Goal: Task Accomplishment & Management: Use online tool/utility

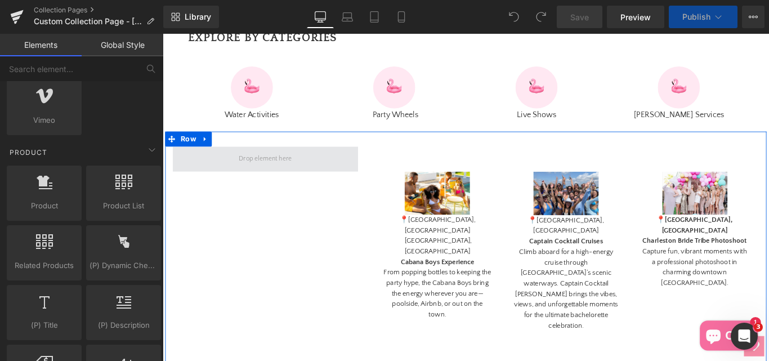
scroll to position [732, 0]
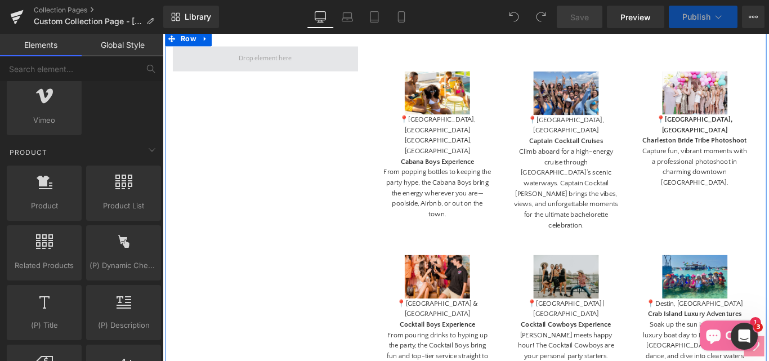
click at [260, 72] on span at bounding box center [278, 62] width 68 height 20
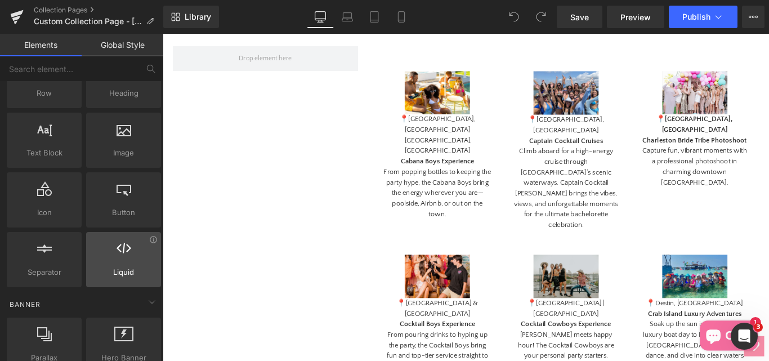
scroll to position [0, 0]
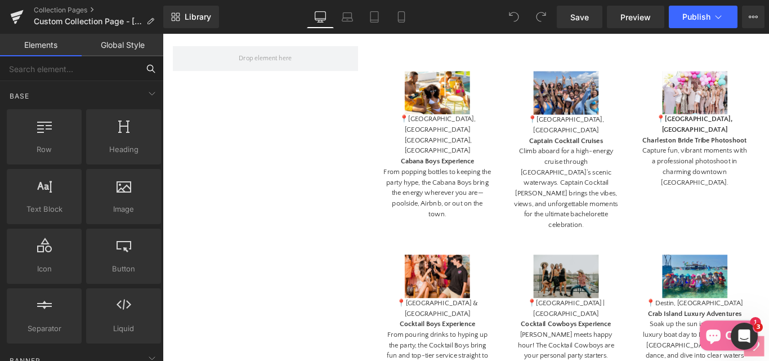
click at [45, 72] on input "text" at bounding box center [69, 68] width 139 height 25
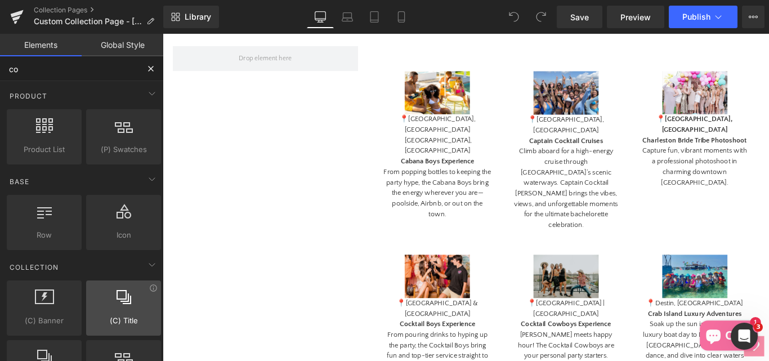
type input "c"
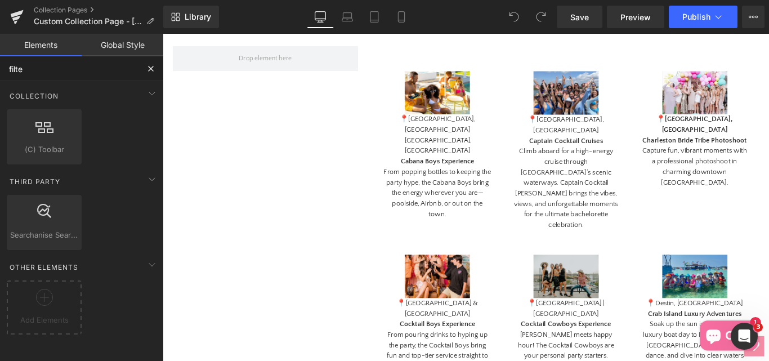
type input "filter"
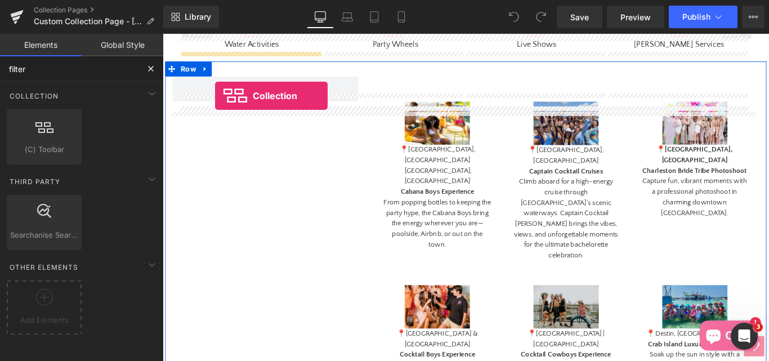
scroll to position [693, 0]
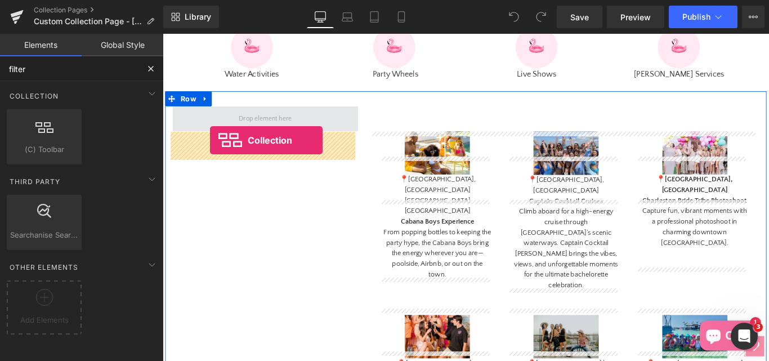
drag, startPoint x: 196, startPoint y: 160, endPoint x: 216, endPoint y: 153, distance: 20.8
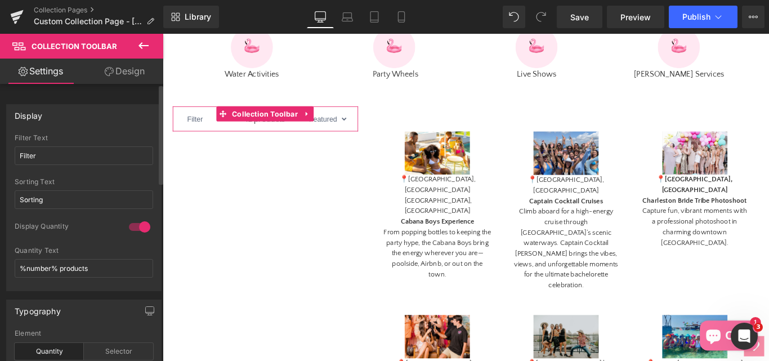
click at [127, 227] on div at bounding box center [139, 227] width 27 height 18
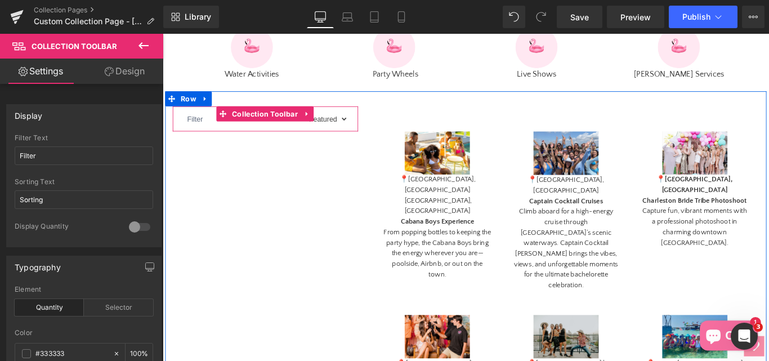
click at [341, 142] on select "Sorting Best selling Featured Alphabetically, A-Z Alphabetically, Z-A Price, lo…" at bounding box center [346, 129] width 49 height 25
click at [214, 142] on select "Filter [GEOGRAPHIC_DATA] [GEOGRAPHIC_DATA] [GEOGRAPHIC_DATA] [GEOGRAPHIC_DATA][…" at bounding box center [209, 129] width 49 height 25
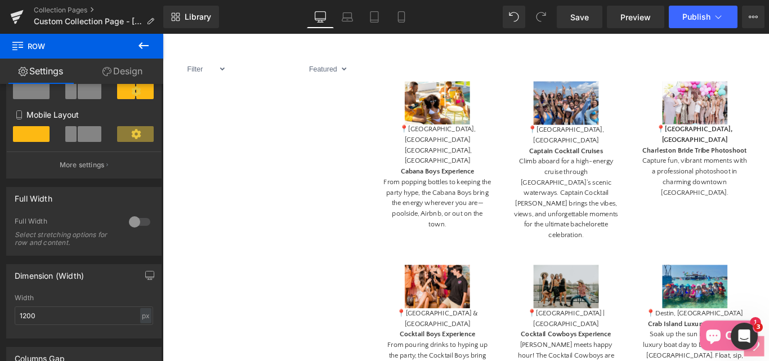
scroll to position [524, 0]
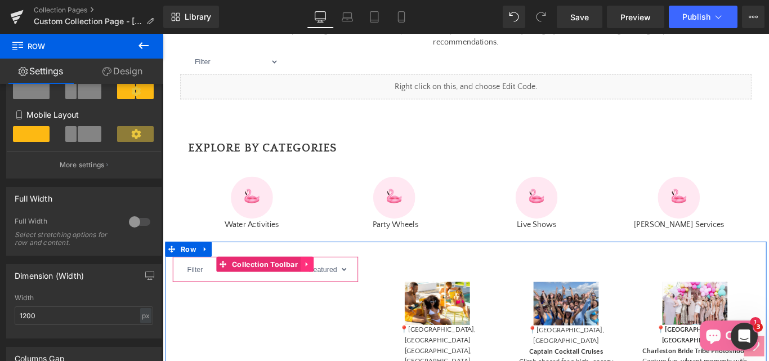
click at [323, 296] on icon at bounding box center [324, 293] width 2 height 5
click at [328, 297] on icon at bounding box center [332, 292] width 8 height 8
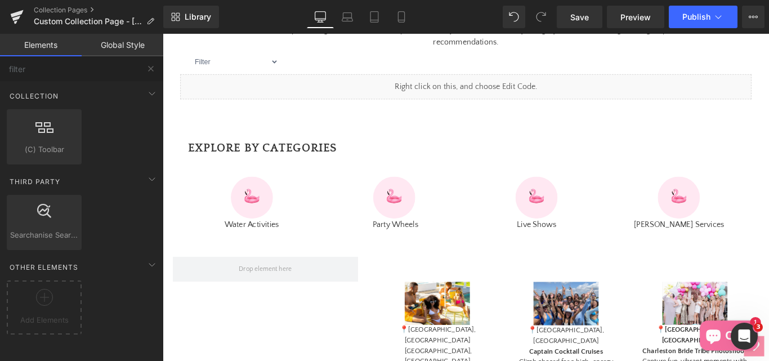
scroll to position [693, 0]
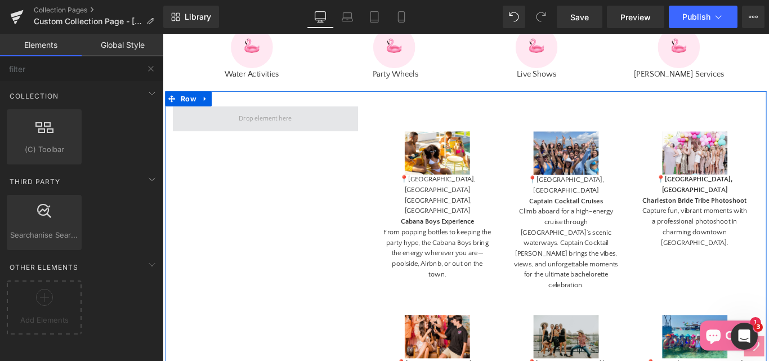
click at [276, 140] on span at bounding box center [278, 129] width 68 height 20
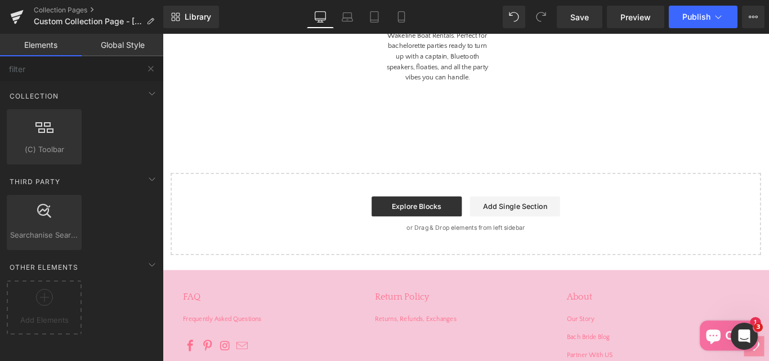
scroll to position [2440, 0]
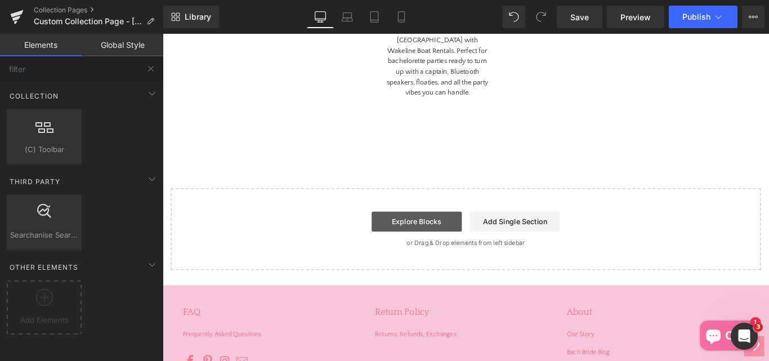
click at [456, 234] on link "Explore Blocks" at bounding box center [448, 245] width 101 height 23
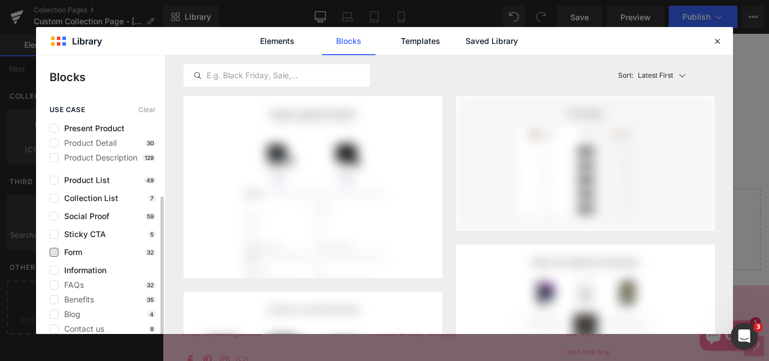
scroll to position [56, 0]
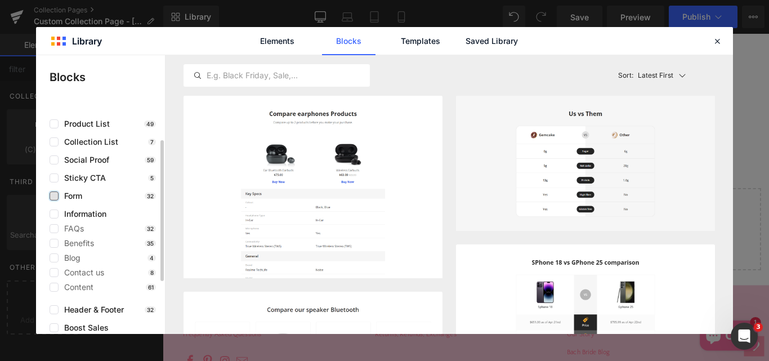
click at [58, 194] on label at bounding box center [54, 195] width 9 height 9
click at [54, 196] on input "checkbox" at bounding box center [54, 196] width 0 height 0
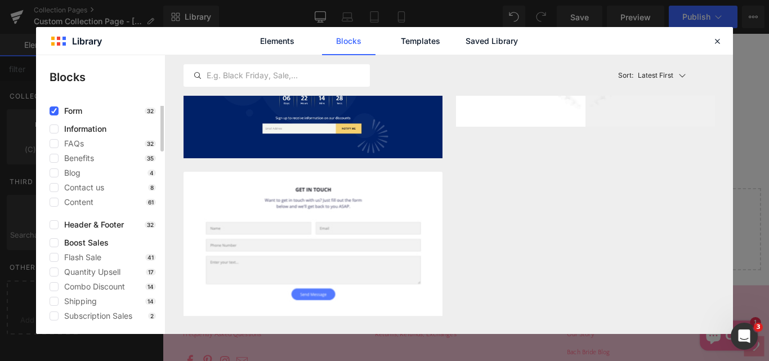
scroll to position [0, 0]
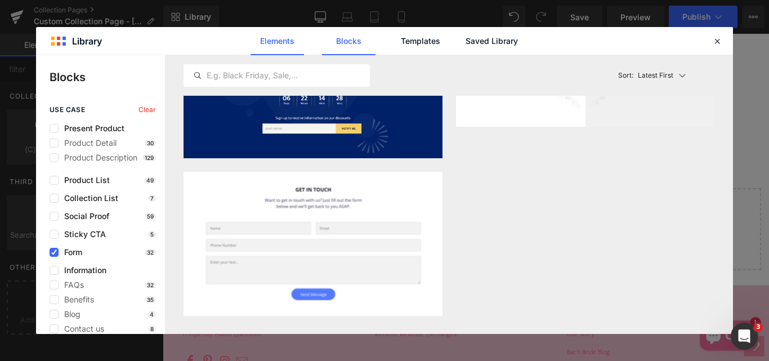
click at [394, 43] on link "Elements" at bounding box center [420, 41] width 53 height 28
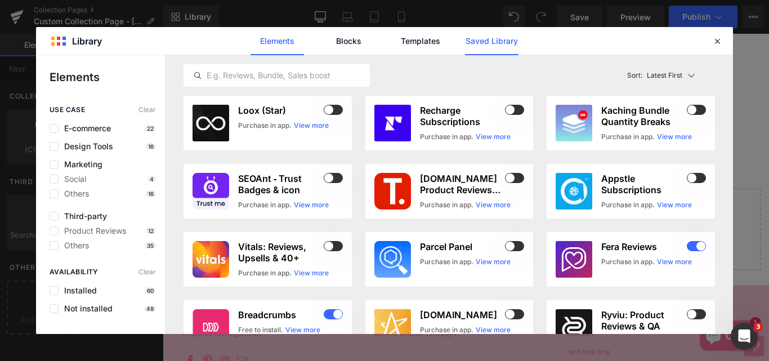
click at [0, 0] on link "Saved Library" at bounding box center [0, 0] width 0 height 0
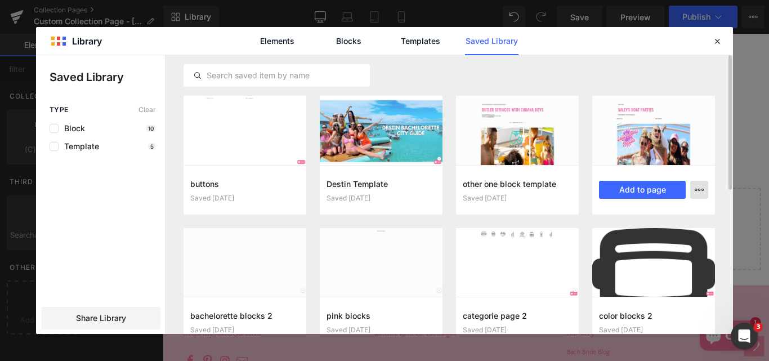
click at [701, 191] on icon "button" at bounding box center [699, 189] width 9 height 9
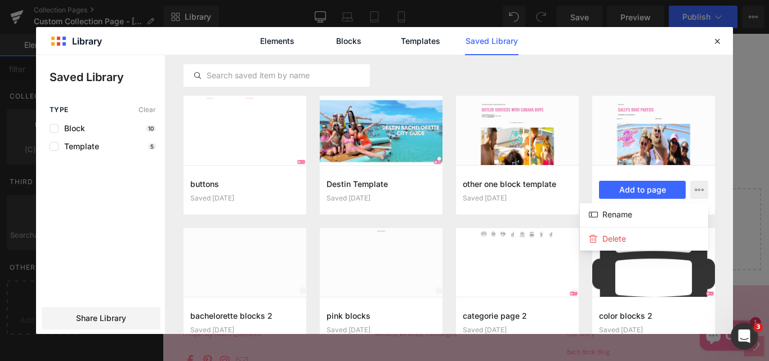
click at [645, 136] on div at bounding box center [384, 194] width 697 height 279
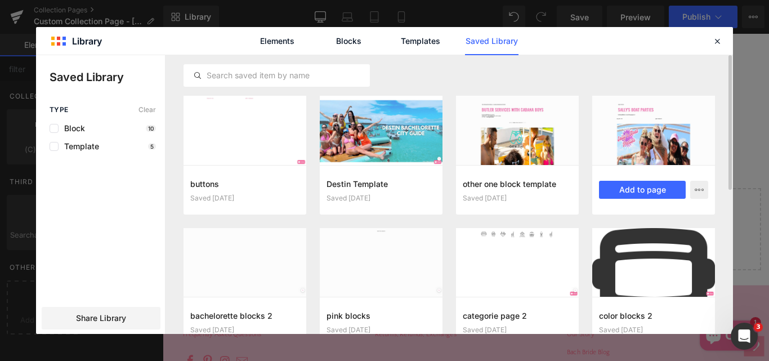
click at [642, 141] on div at bounding box center [653, 130] width 123 height 69
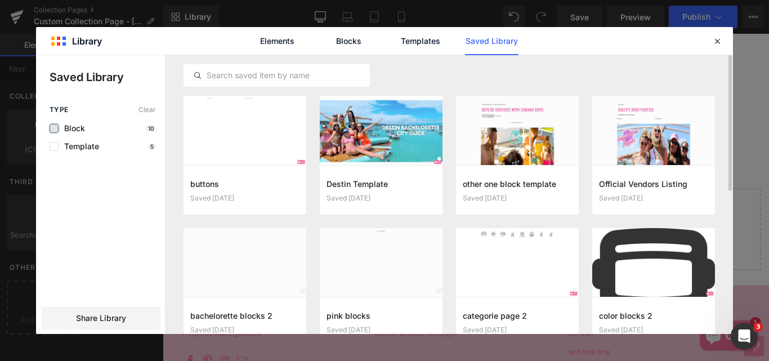
click at [52, 132] on label at bounding box center [54, 128] width 9 height 9
click at [54, 128] on input "checkbox" at bounding box center [54, 128] width 0 height 0
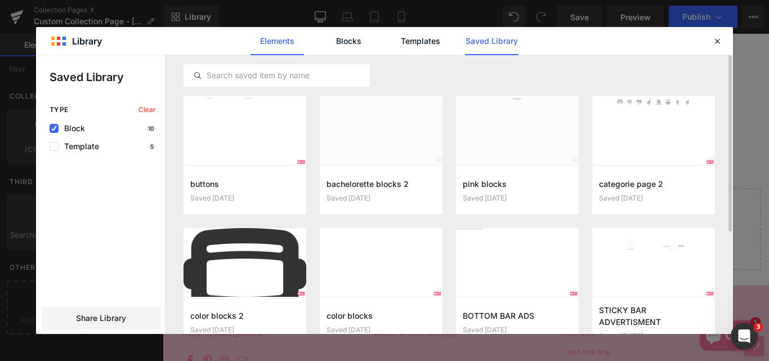
click at [394, 39] on link "Elements" at bounding box center [420, 41] width 53 height 28
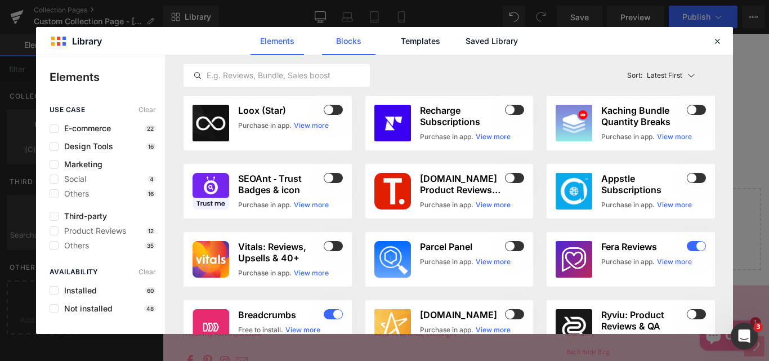
click at [465, 44] on link "Blocks" at bounding box center [491, 41] width 53 height 28
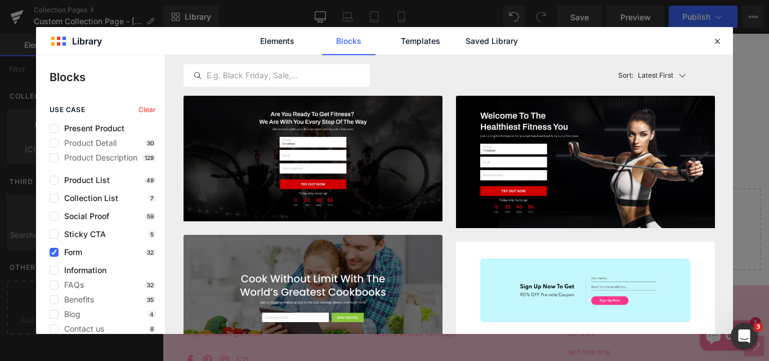
scroll to position [282, 0]
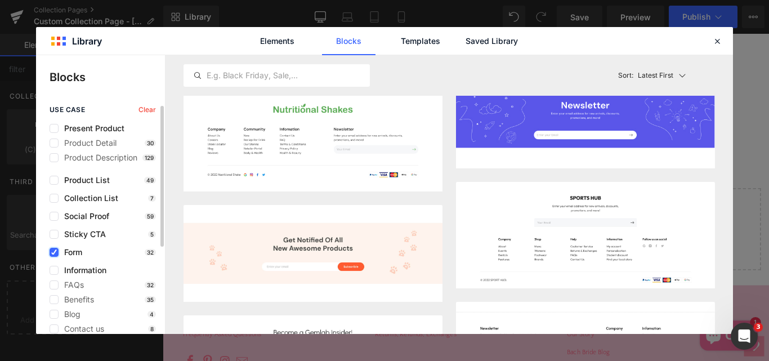
click at [51, 252] on icon at bounding box center [54, 252] width 6 height 0
click at [54, 252] on input "checkbox" at bounding box center [54, 252] width 0 height 0
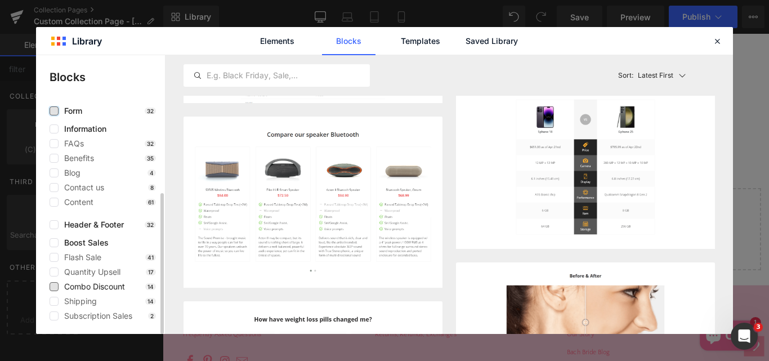
scroll to position [0, 0]
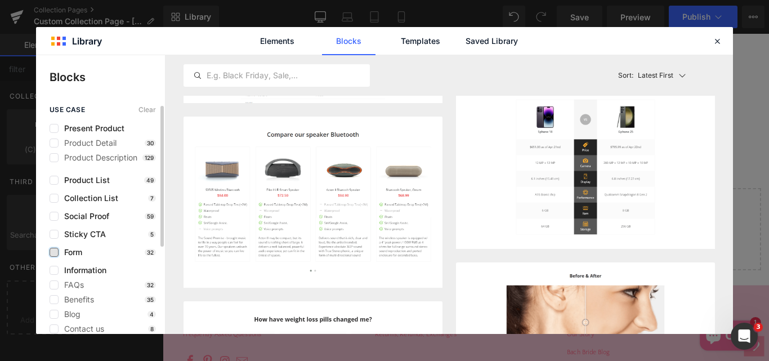
click at [146, 110] on span "Clear" at bounding box center [147, 110] width 17 height 8
click at [247, 74] on input "text" at bounding box center [276, 76] width 185 height 14
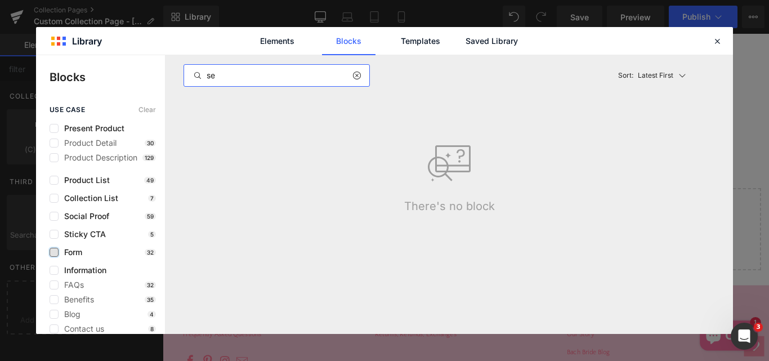
type input "s"
type input "filte"
click at [684, 74] on icon at bounding box center [682, 75] width 9 height 9
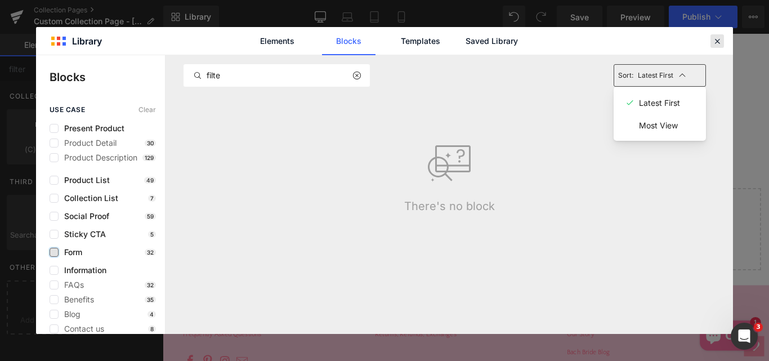
drag, startPoint x: 718, startPoint y: 41, endPoint x: 624, endPoint y: 12, distance: 98.9
click at [718, 41] on icon at bounding box center [717, 41] width 10 height 10
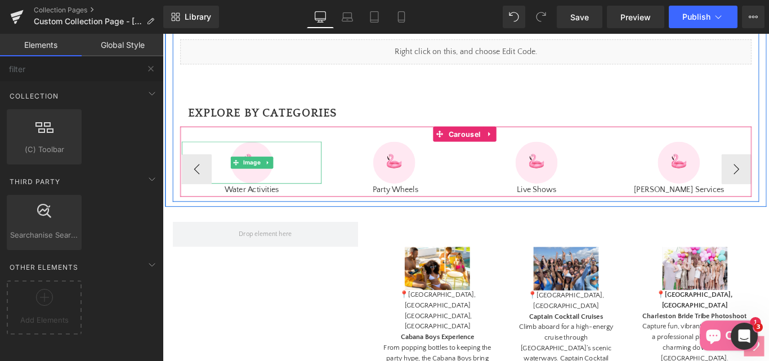
scroll to position [450, 0]
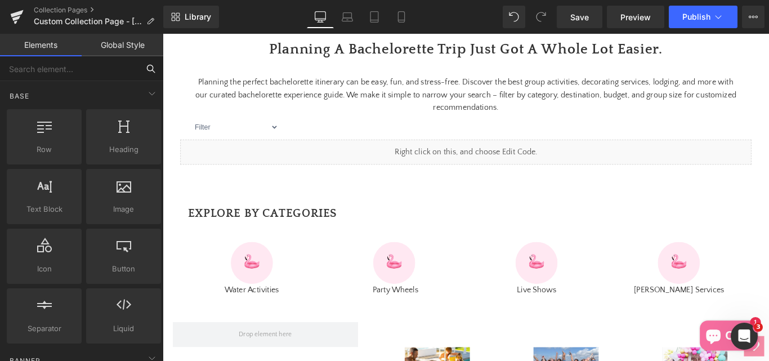
click at [32, 71] on input "text" at bounding box center [69, 68] width 139 height 25
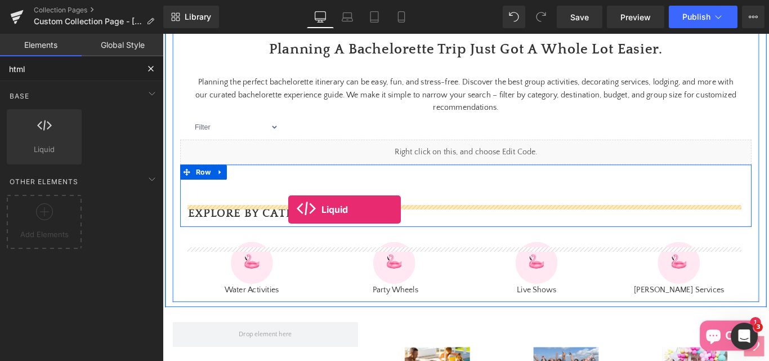
drag, startPoint x: 200, startPoint y: 167, endPoint x: 303, endPoint y: 231, distance: 121.7
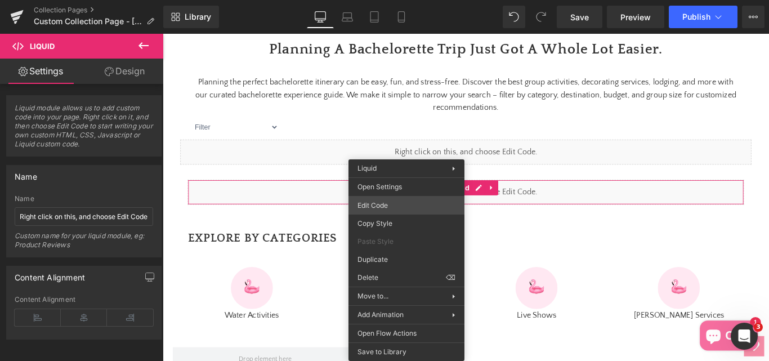
click at [396, 0] on div "Liquid You are previewing how the will restyle your page. You can not edit Elem…" at bounding box center [384, 0] width 769 height 0
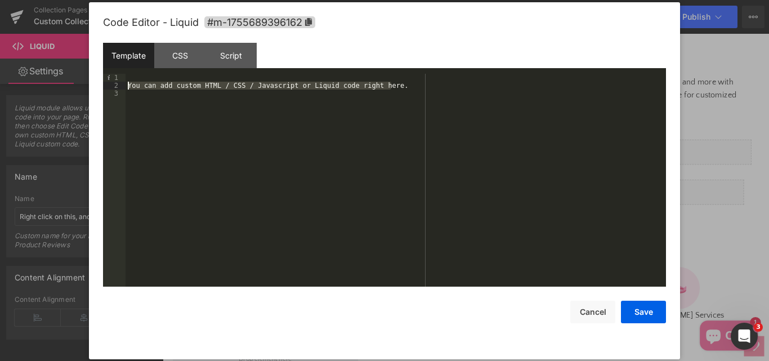
drag, startPoint x: 406, startPoint y: 89, endPoint x: 118, endPoint y: 87, distance: 288.3
click at [118, 87] on pre "1 2 3 You can add custom HTML / CSS / Javascript or Liquid code right here. XXX…" at bounding box center [384, 180] width 563 height 213
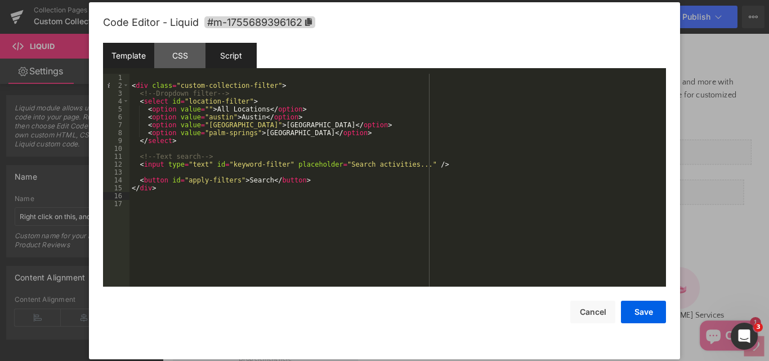
click at [221, 61] on div "Script" at bounding box center [231, 55] width 51 height 25
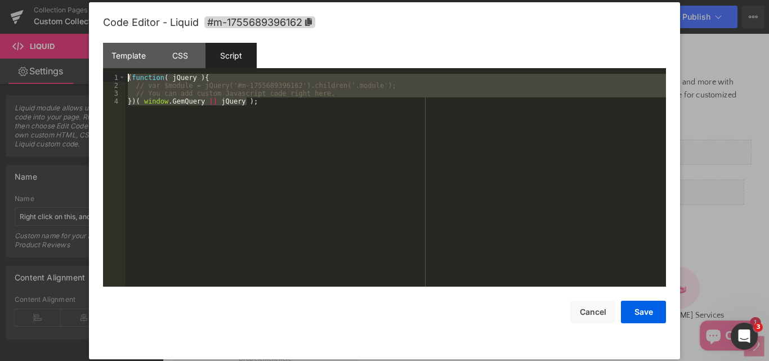
drag, startPoint x: 259, startPoint y: 111, endPoint x: 110, endPoint y: 68, distance: 155.2
click at [110, 68] on div "Template CSS Script Data 1 2 3 4 5 6 7 8 9 10 11 12 13 14 15 16 17 < div class …" at bounding box center [384, 165] width 563 height 244
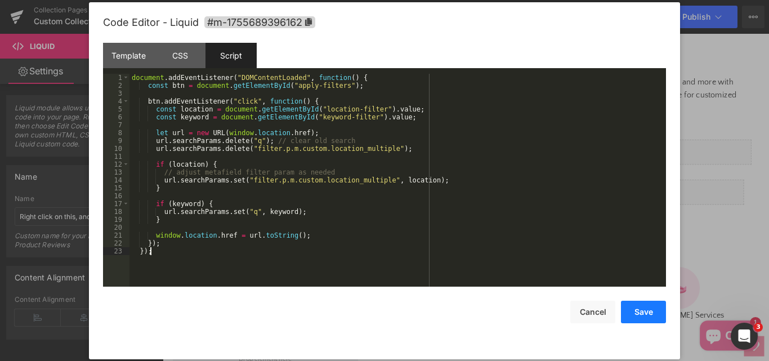
click at [644, 313] on button "Save" at bounding box center [643, 312] width 45 height 23
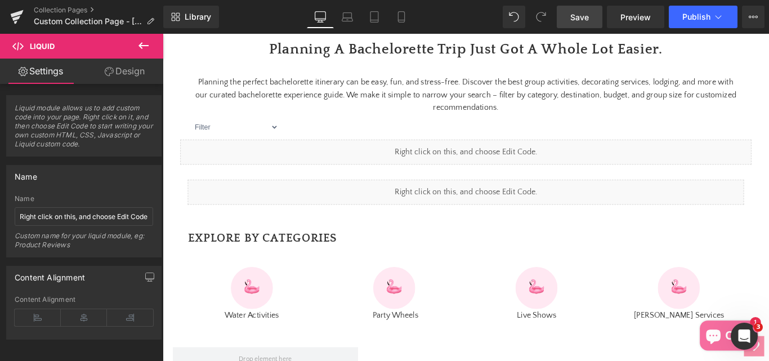
click at [579, 18] on span "Save" at bounding box center [579, 17] width 19 height 12
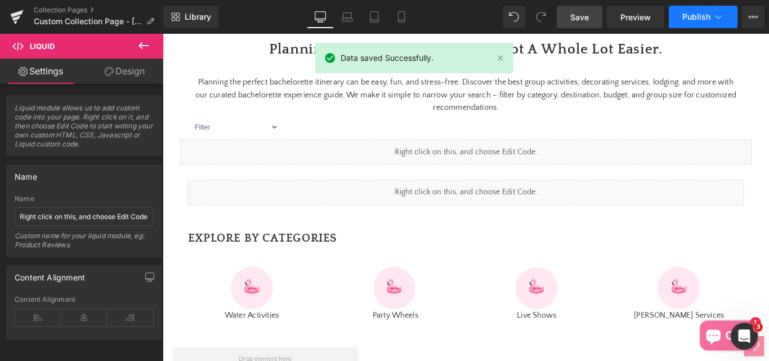
click at [693, 14] on span "Publish" at bounding box center [696, 16] width 28 height 9
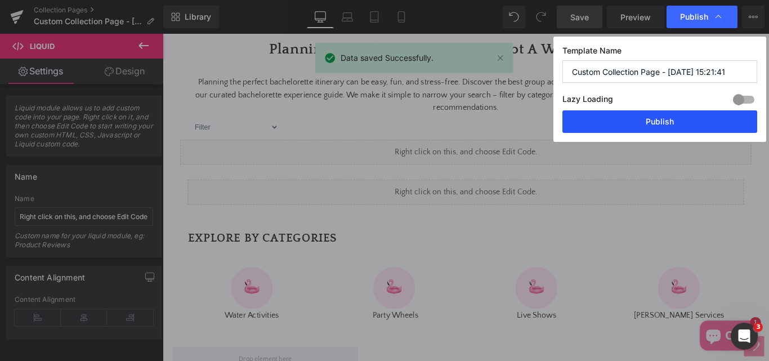
click at [668, 123] on button "Publish" at bounding box center [660, 121] width 195 height 23
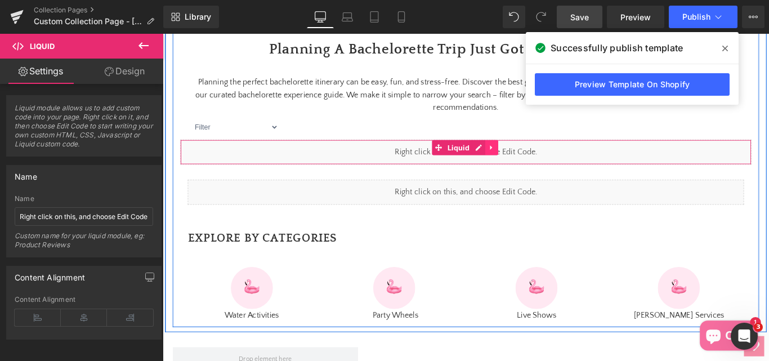
click at [529, 166] on icon at bounding box center [533, 161] width 8 height 8
click at [538, 166] on icon at bounding box center [540, 162] width 8 height 8
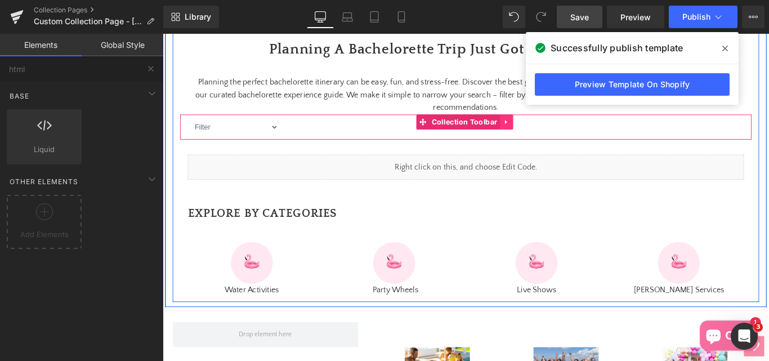
click at [545, 137] on icon at bounding box center [549, 132] width 8 height 8
click at [556, 137] on icon at bounding box center [556, 133] width 8 height 8
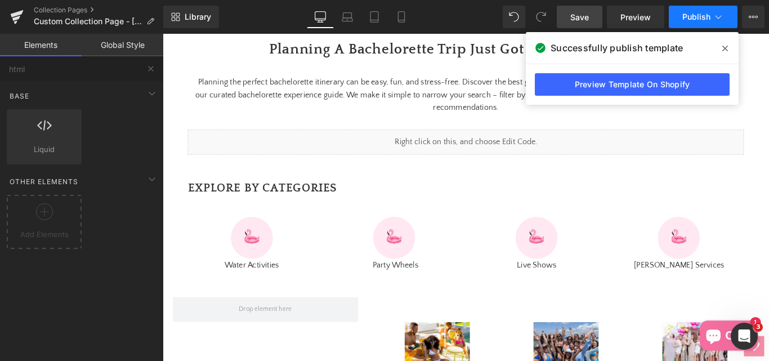
click at [693, 15] on span "Publish" at bounding box center [696, 16] width 28 height 9
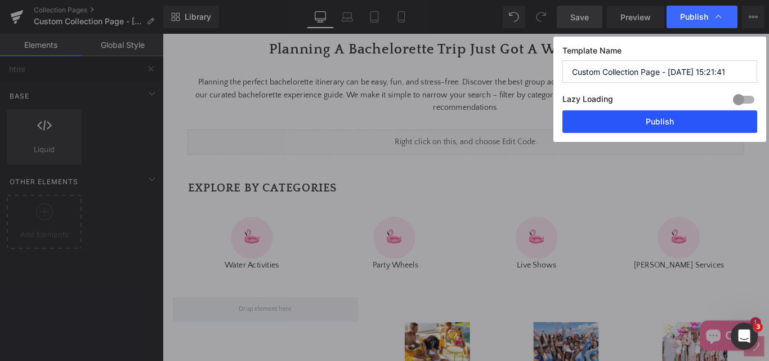
click at [627, 115] on button "Publish" at bounding box center [660, 121] width 195 height 23
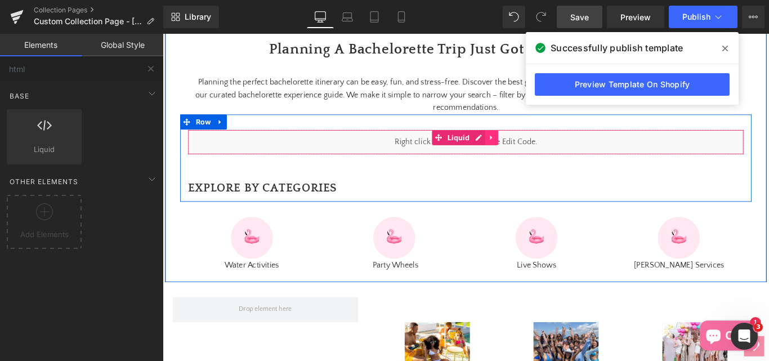
click at [529, 154] on icon at bounding box center [533, 150] width 8 height 8
click at [538, 154] on icon at bounding box center [540, 150] width 8 height 8
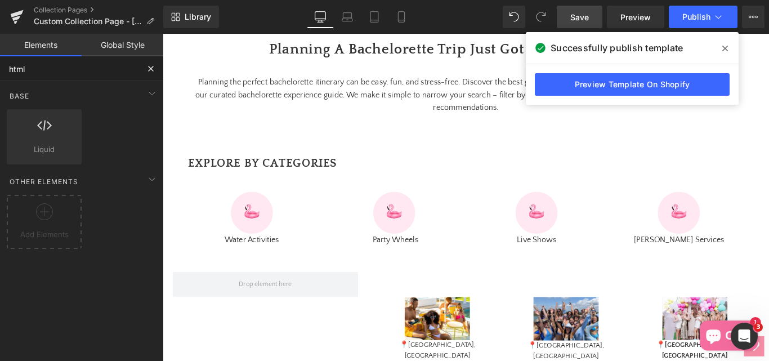
click at [43, 78] on input "html" at bounding box center [69, 68] width 139 height 25
type input "h"
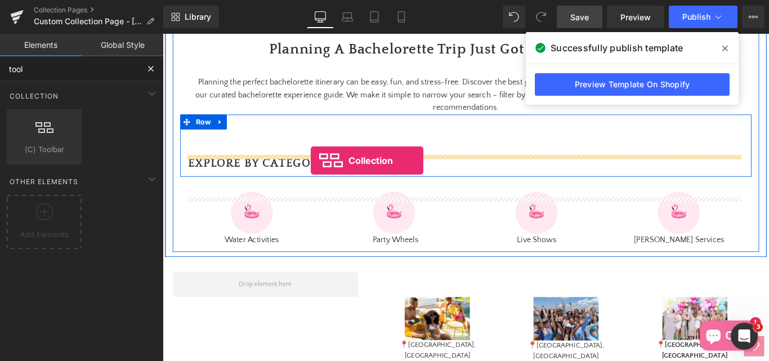
drag, startPoint x: 197, startPoint y: 169, endPoint x: 329, endPoint y: 176, distance: 131.9
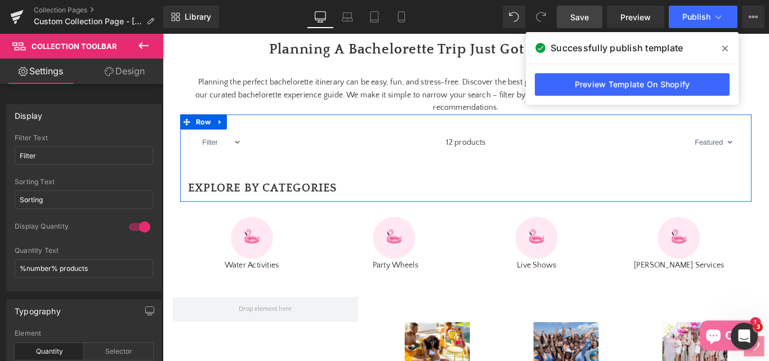
click at [584, 23] on span "Save" at bounding box center [579, 17] width 19 height 12
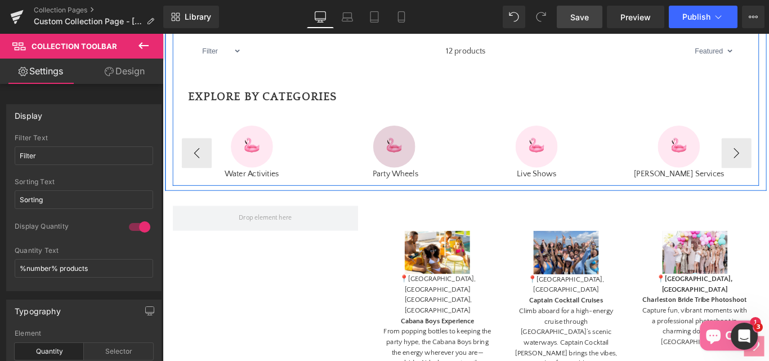
scroll to position [563, 0]
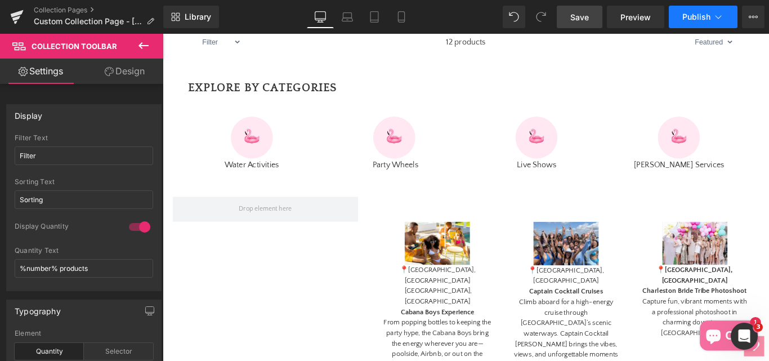
click at [711, 12] on button "Publish" at bounding box center [703, 17] width 69 height 23
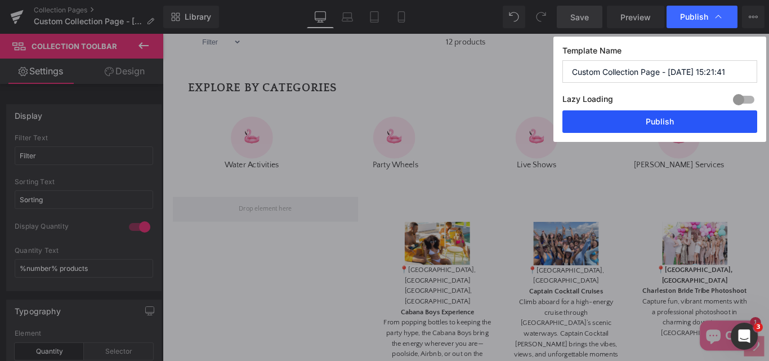
click at [679, 117] on button "Publish" at bounding box center [660, 121] width 195 height 23
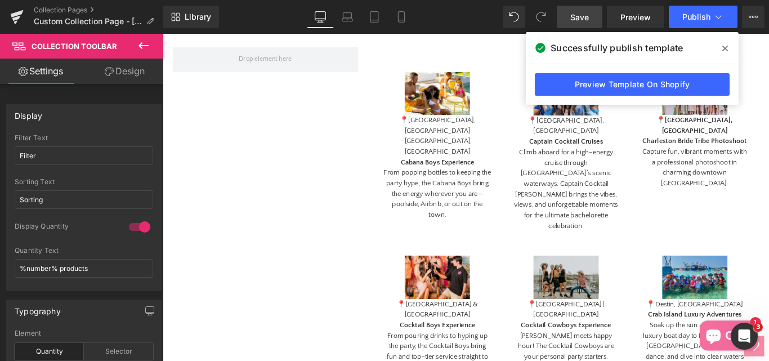
scroll to position [732, 0]
click at [139, 46] on icon at bounding box center [144, 45] width 10 height 7
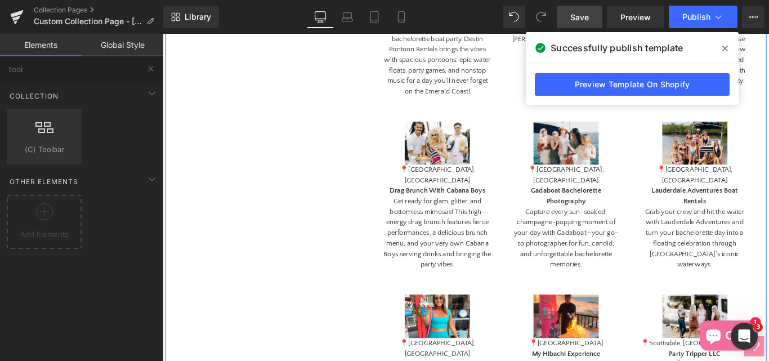
scroll to position [1520, 0]
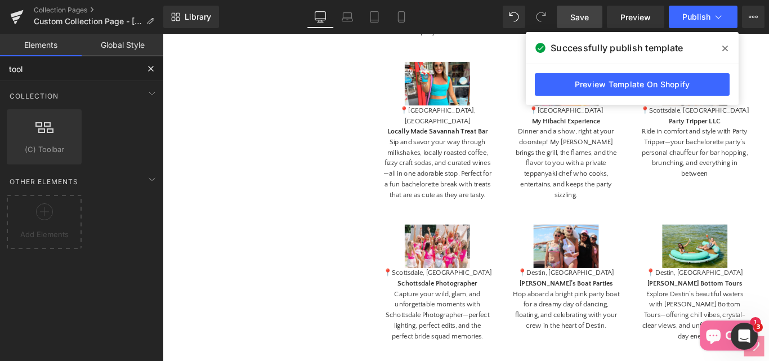
click at [26, 74] on input "tool" at bounding box center [69, 68] width 139 height 25
type input "t"
type input "popup"
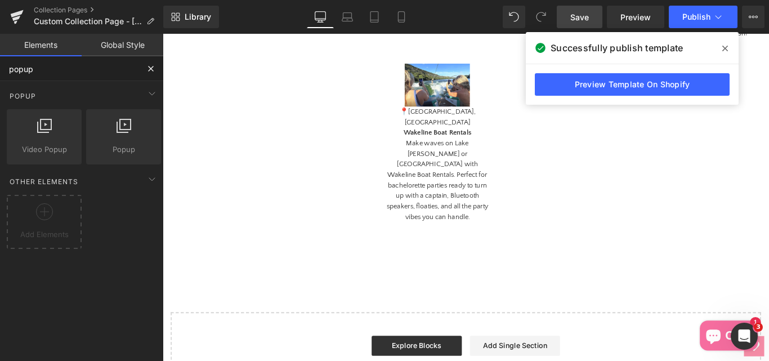
scroll to position [2243, 0]
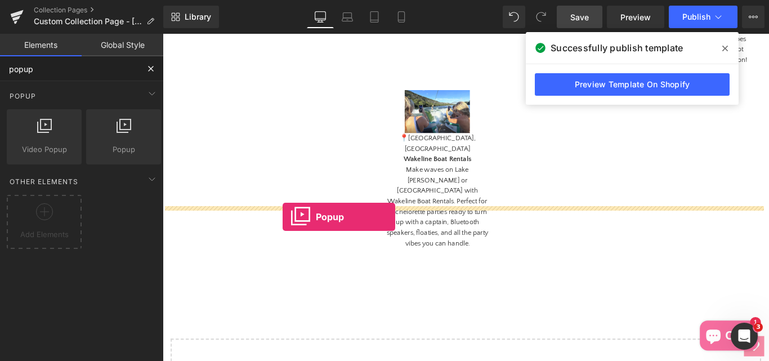
drag, startPoint x: 273, startPoint y: 172, endPoint x: 297, endPoint y: 239, distance: 71.2
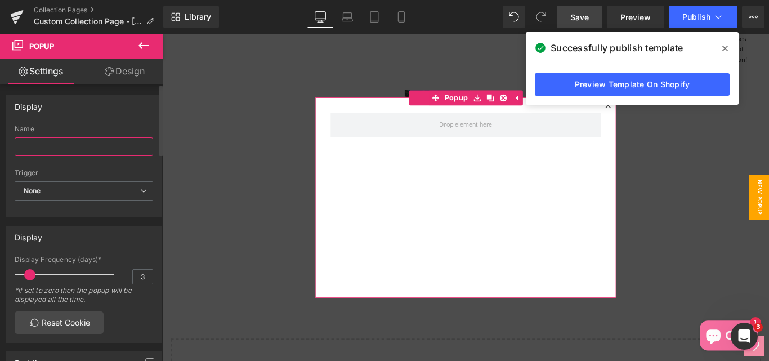
click at [45, 150] on input "text" at bounding box center [84, 146] width 139 height 19
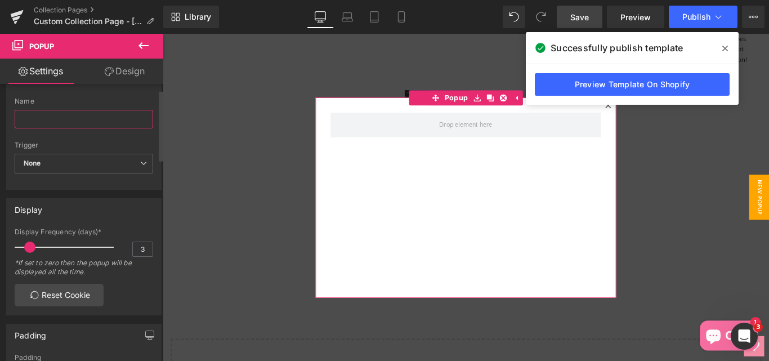
scroll to position [0, 0]
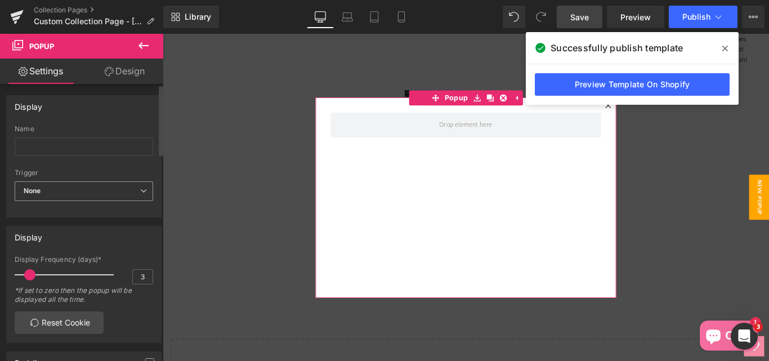
click at [40, 191] on b "None" at bounding box center [32, 190] width 17 height 8
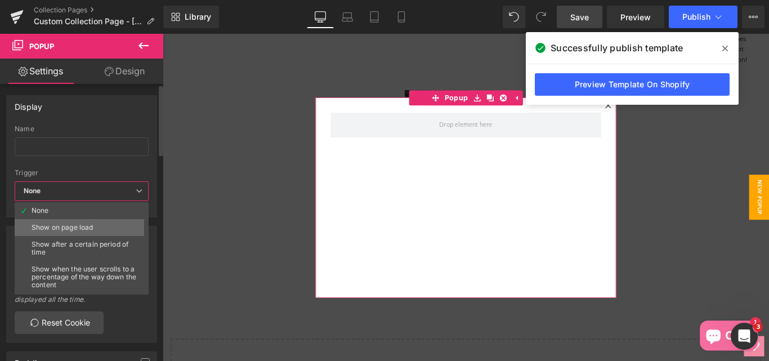
click at [69, 235] on li "Show on page load" at bounding box center [84, 227] width 139 height 17
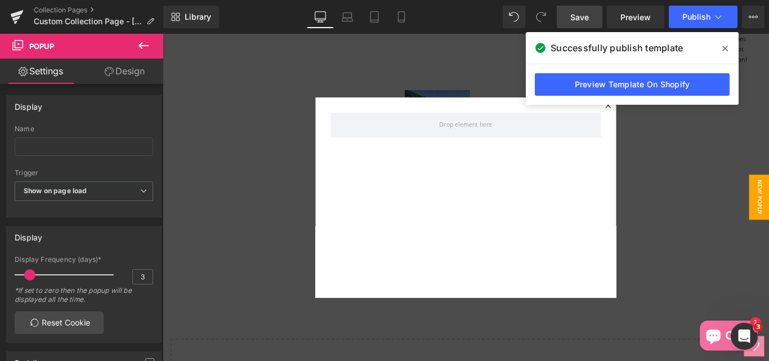
click at [589, 20] on span "Save" at bounding box center [579, 17] width 19 height 12
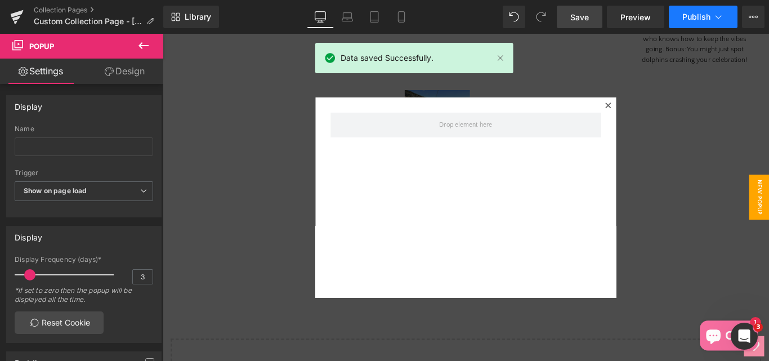
click at [704, 17] on span "Publish" at bounding box center [696, 16] width 28 height 9
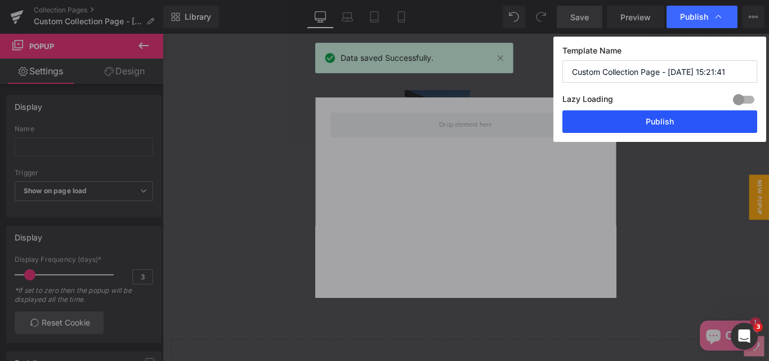
click at [636, 119] on button "Publish" at bounding box center [660, 121] width 195 height 23
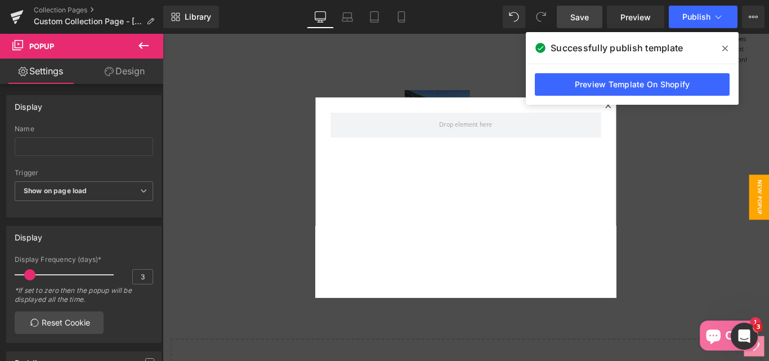
drag, startPoint x: 730, startPoint y: 48, endPoint x: 637, endPoint y: 16, distance: 98.8
click at [730, 48] on span at bounding box center [725, 48] width 18 height 18
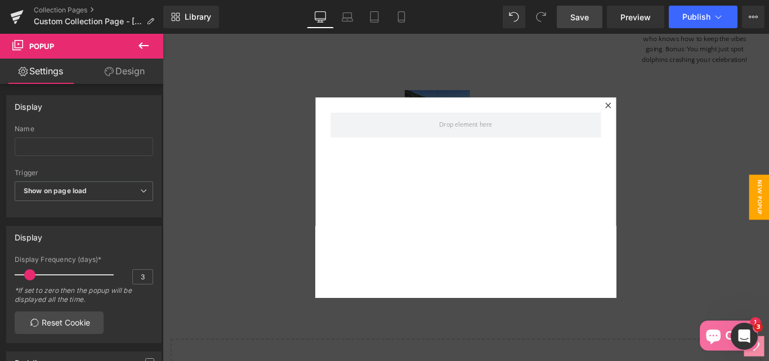
click at [660, 114] on icon at bounding box center [663, 114] width 6 height 6
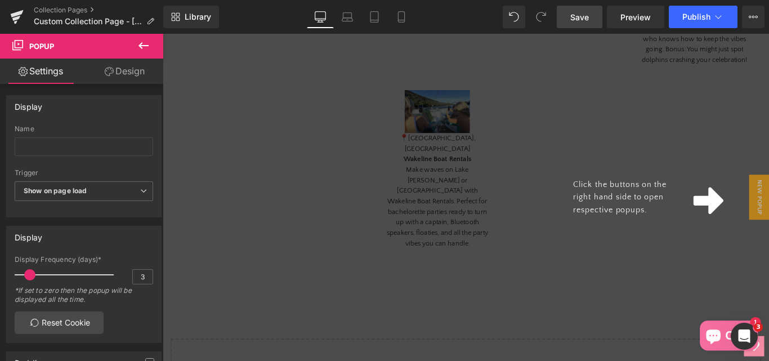
drag, startPoint x: 144, startPoint y: 46, endPoint x: 48, endPoint y: 166, distance: 153.9
click at [144, 46] on icon at bounding box center [144, 45] width 10 height 7
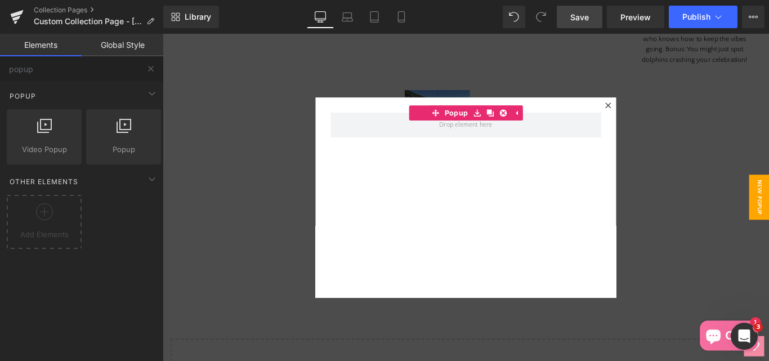
click at [660, 114] on icon at bounding box center [663, 114] width 6 height 6
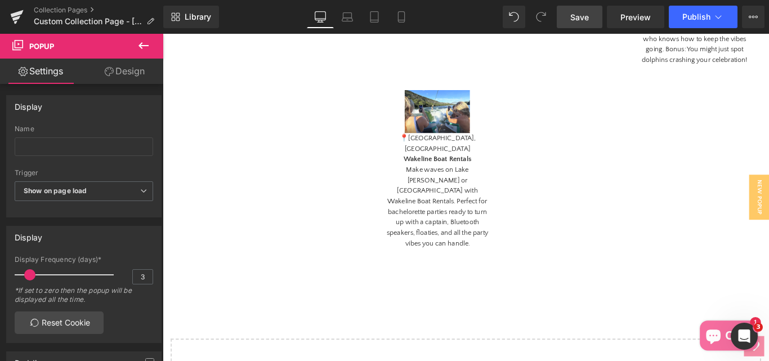
drag, startPoint x: 825, startPoint y: 221, endPoint x: 405, endPoint y: 250, distance: 420.5
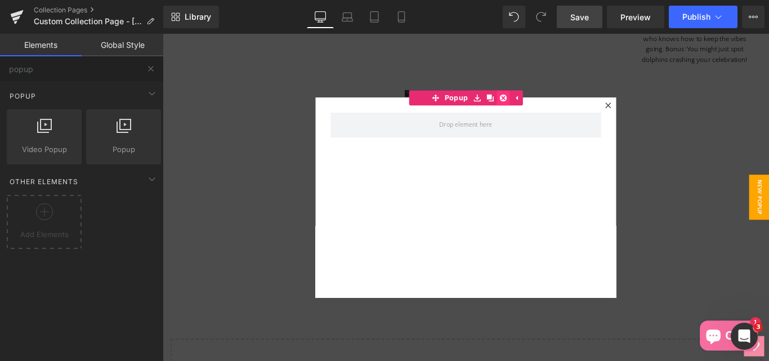
click at [541, 104] on icon at bounding box center [545, 105] width 8 height 8
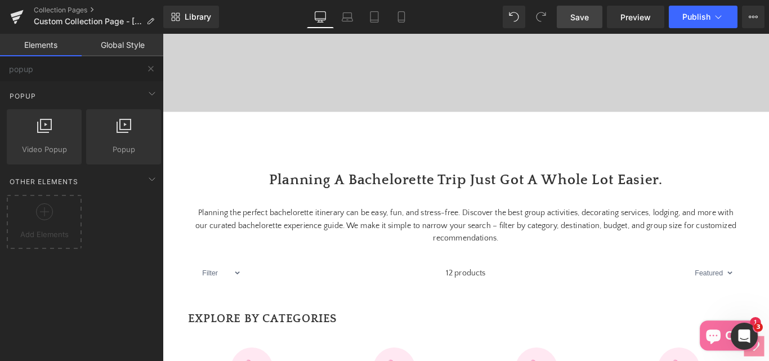
scroll to position [450, 0]
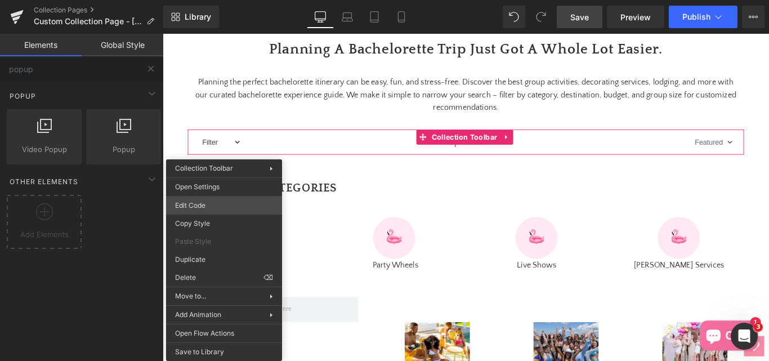
click at [202, 0] on div "Popup You are previewing how the will restyle your page. You can not edit Eleme…" at bounding box center [384, 0] width 769 height 0
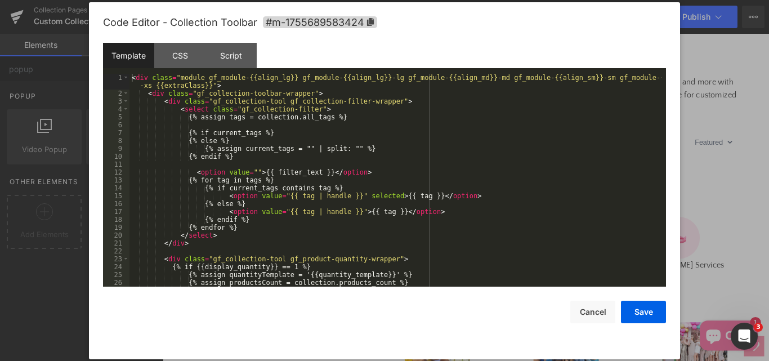
click at [475, 168] on div "< div class = "module gf_module-{{align_lg}} gf_module-{{align_lg}}-lg gf_modul…" at bounding box center [396, 192] width 532 height 236
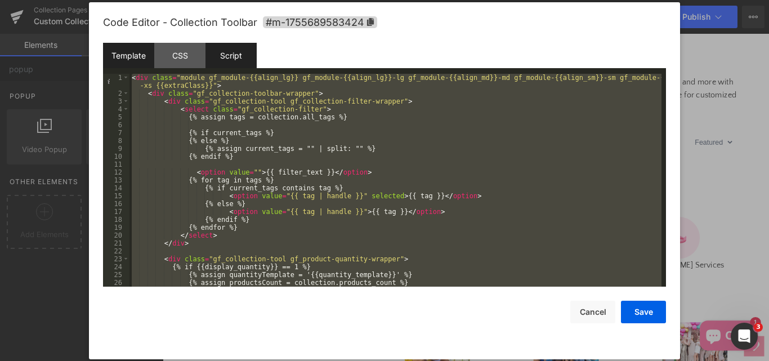
click at [233, 56] on div "Script" at bounding box center [231, 55] width 51 height 25
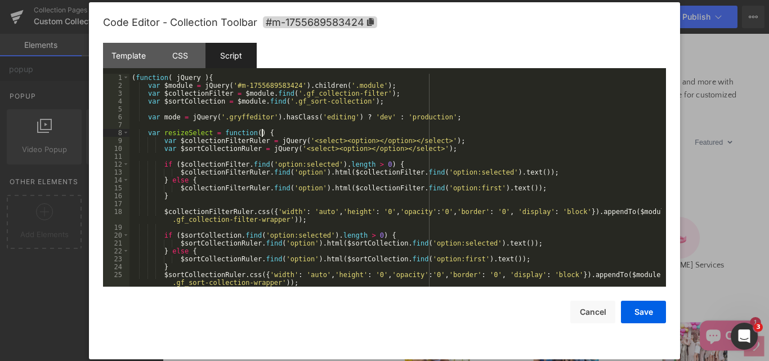
click at [456, 136] on div "( function ( jQuery ) { var $module = jQuery ( '#m-1755689583424' ) . children …" at bounding box center [396, 188] width 532 height 229
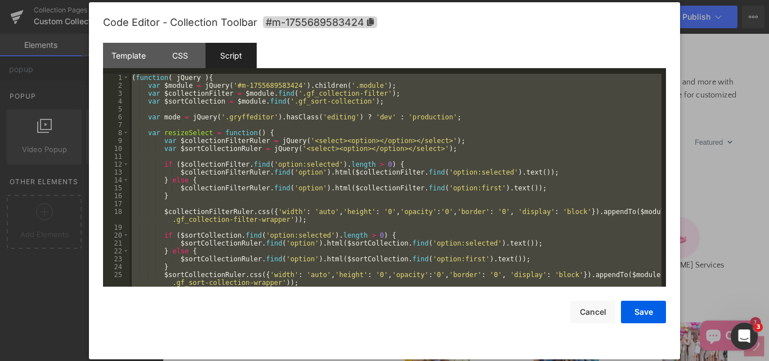
click at [274, 142] on div "( function ( jQuery ) { var $module = jQuery ( '#m-1755689583424' ) . children …" at bounding box center [396, 180] width 532 height 213
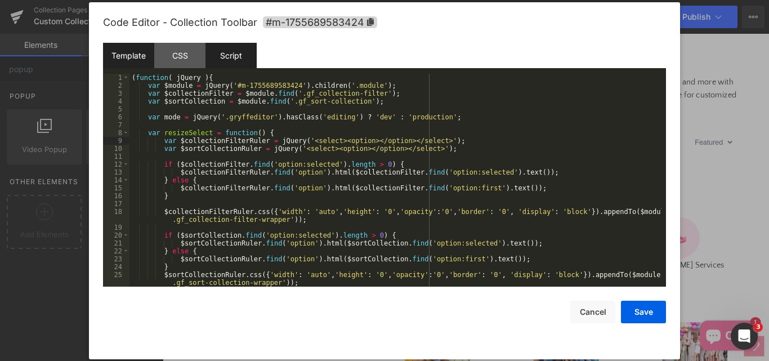
click at [118, 55] on div "Template" at bounding box center [128, 55] width 51 height 25
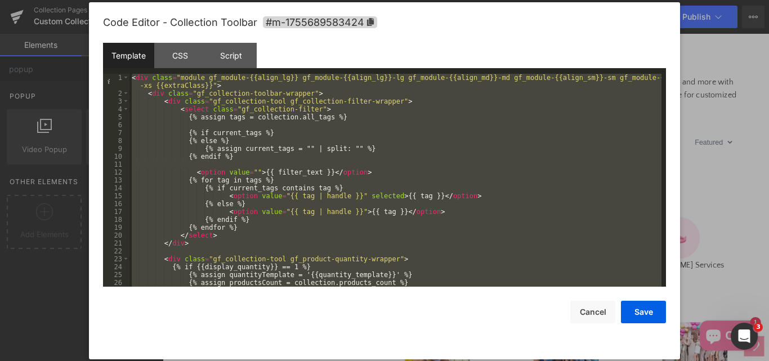
click at [332, 177] on div "< div class = "module gf_module-{{align_lg}} gf_module-{{align_lg}}-lg gf_modul…" at bounding box center [396, 180] width 532 height 213
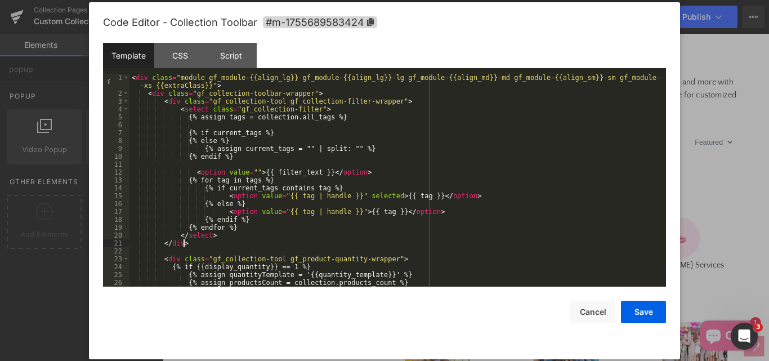
click at [206, 242] on div "< div class = "module gf_module-{{align_lg}} gf_module-{{align_lg}}-lg gf_modul…" at bounding box center [396, 192] width 532 height 236
click at [183, 250] on div "< div class = "module gf_module-{{align_lg}} gf_module-{{align_lg}}-lg gf_modul…" at bounding box center [396, 192] width 532 height 236
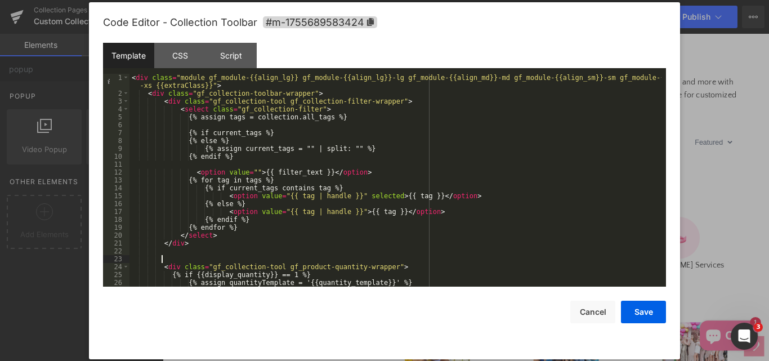
paste textarea
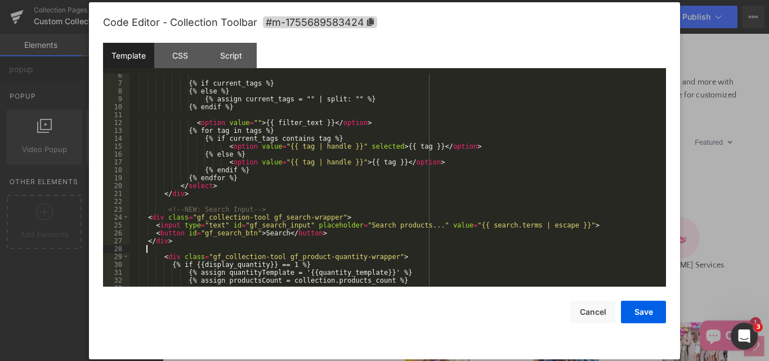
scroll to position [83, 0]
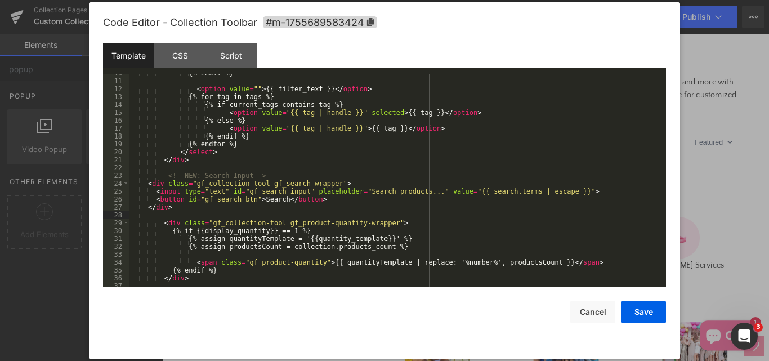
click at [164, 177] on div "{% endif %} < option value = "" > {{ filter_text }} </ option > {% for tag in t…" at bounding box center [396, 183] width 532 height 229
click at [146, 185] on div "{% endif %} < option value = "" > {{ filter_text }} </ option > {% for tag in t…" at bounding box center [396, 183] width 532 height 229
click at [156, 193] on div "{% endif %} < option value = "" > {{ filter_text }} </ option > {% for tag in t…" at bounding box center [396, 183] width 532 height 229
click at [151, 193] on div "{% endif %} < option value = "" > {{ filter_text }} </ option > {% for tag in t…" at bounding box center [396, 183] width 532 height 229
click at [151, 200] on div "{% endif %} < option value = "" > {{ filter_text }} </ option > {% for tag in t…" at bounding box center [396, 183] width 532 height 229
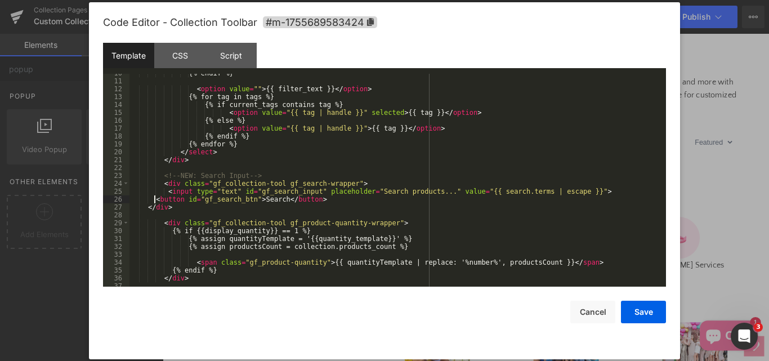
click at [153, 200] on div "{% endif %} < option value = "" > {{ filter_text }} </ option > {% for tag in t…" at bounding box center [396, 183] width 532 height 229
click at [145, 208] on div "{% endif %} < option value = "" > {{ filter_text }} </ option > {% for tag in t…" at bounding box center [396, 183] width 532 height 229
click at [165, 206] on div "{% endif %} < option value = "" > {{ filter_text }} </ option > {% for tag in t…" at bounding box center [396, 183] width 532 height 229
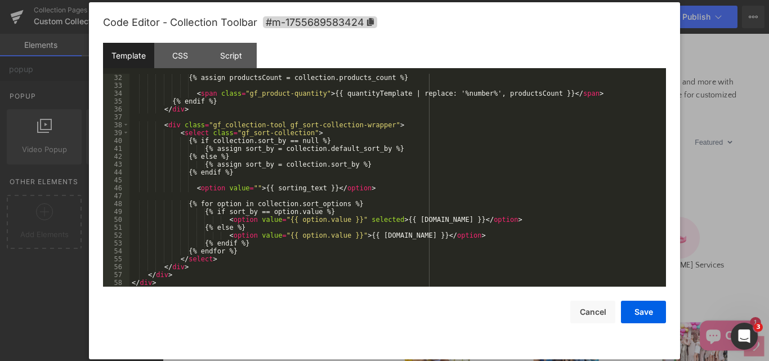
scroll to position [252, 0]
click at [242, 49] on div "Script" at bounding box center [231, 55] width 51 height 25
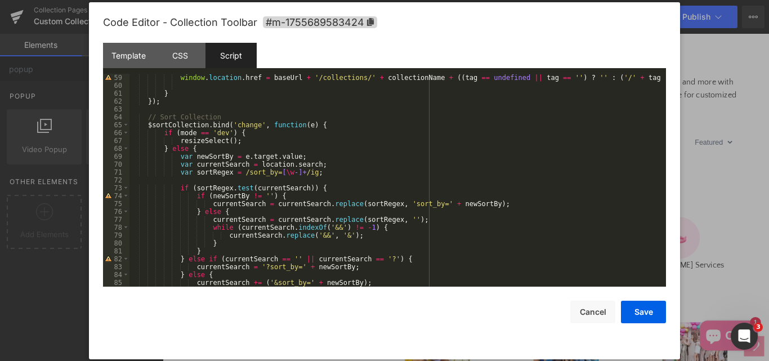
scroll to position [520, 0]
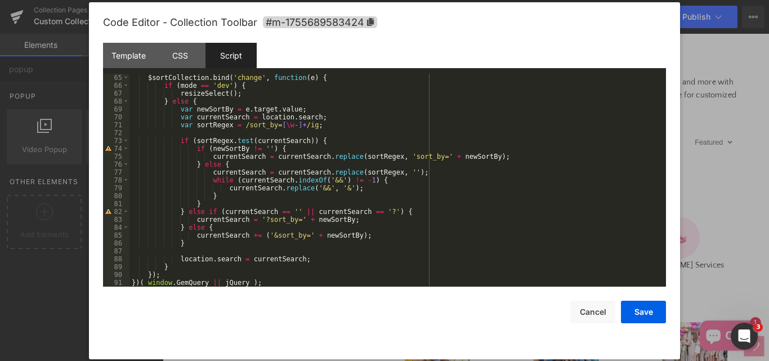
click at [164, 276] on div "$sortCollection . bind ( 'change' , function ( e ) { if ( mode == 'dev' ) { res…" at bounding box center [396, 188] width 532 height 229
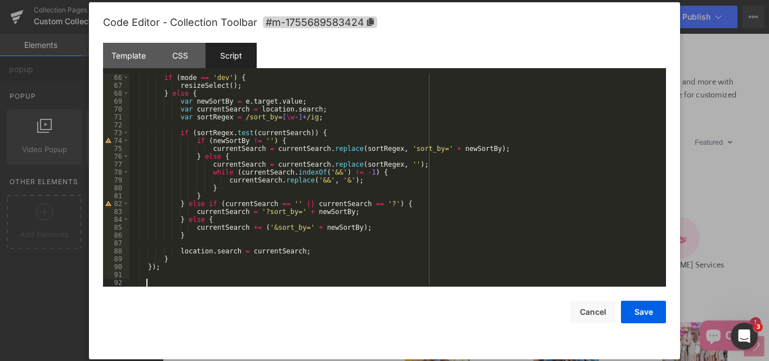
paste textarea
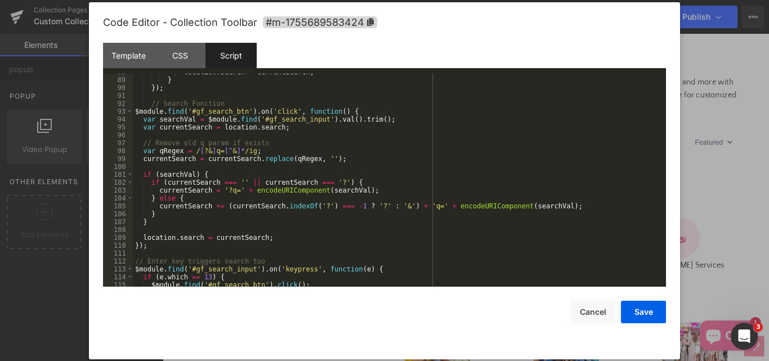
scroll to position [673, 0]
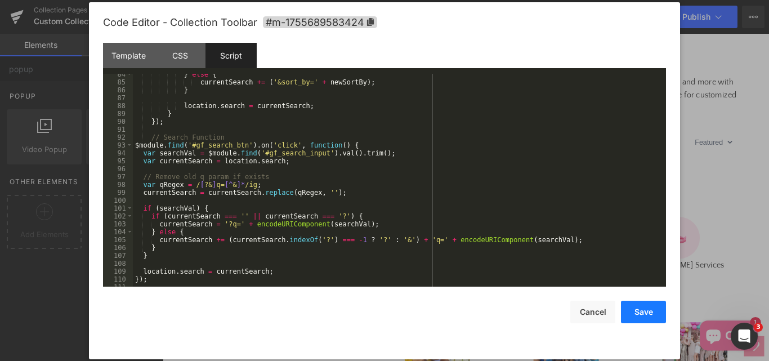
drag, startPoint x: 639, startPoint y: 314, endPoint x: 531, endPoint y: 319, distance: 107.6
click at [639, 314] on button "Save" at bounding box center [643, 312] width 45 height 23
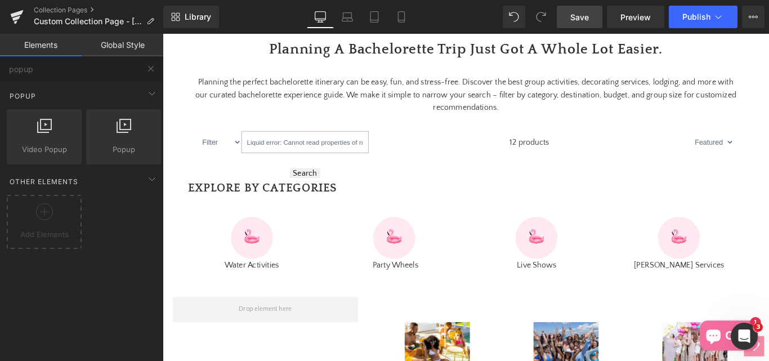
click at [582, 17] on span "Save" at bounding box center [579, 17] width 19 height 12
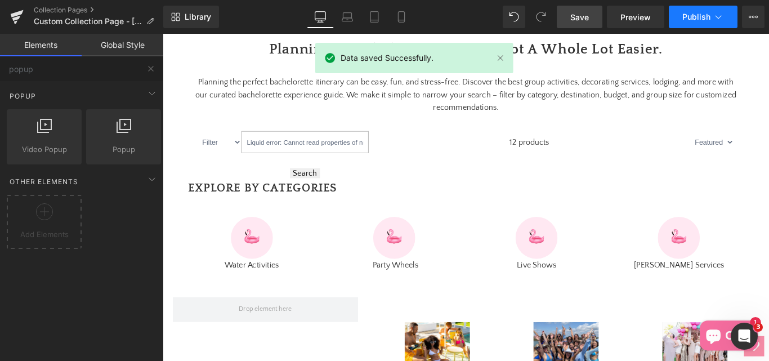
click at [688, 20] on span "Publish" at bounding box center [696, 16] width 28 height 9
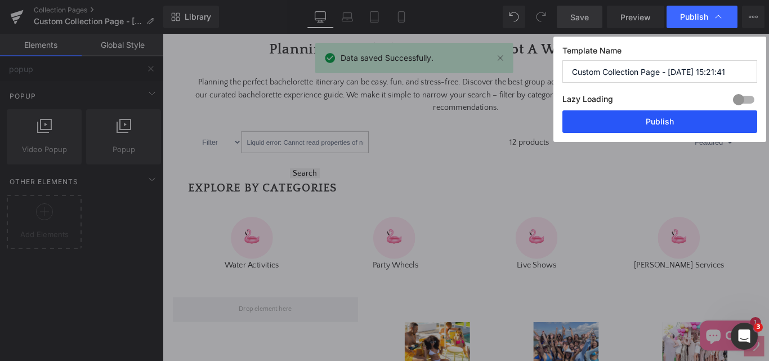
click at [650, 126] on button "Publish" at bounding box center [660, 121] width 195 height 23
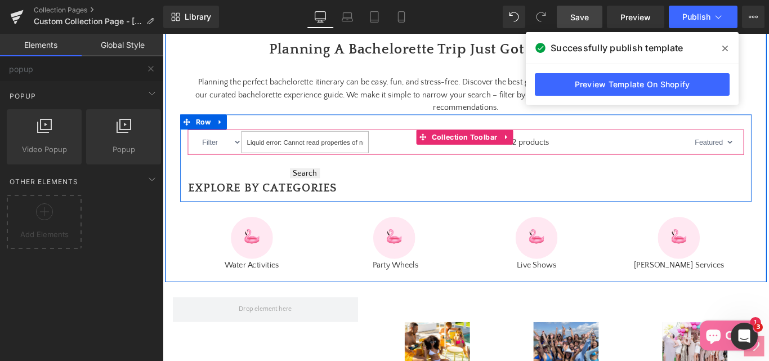
click at [350, 168] on input "Liquid error: Cannot read properties of null (reading 'replace')" at bounding box center [322, 155] width 143 height 25
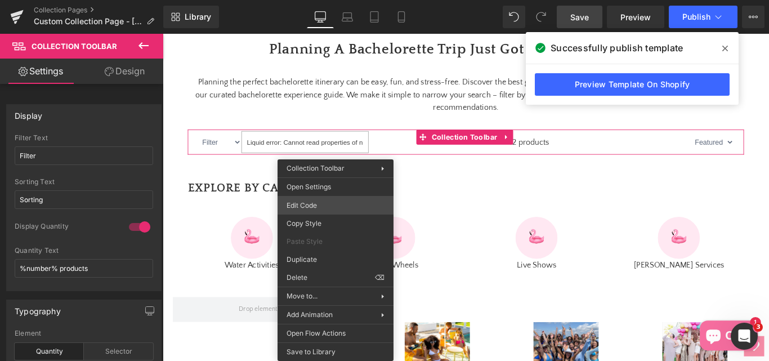
click at [310, 0] on div "Popup You are previewing how the will restyle your page. You can not edit Eleme…" at bounding box center [384, 0] width 769 height 0
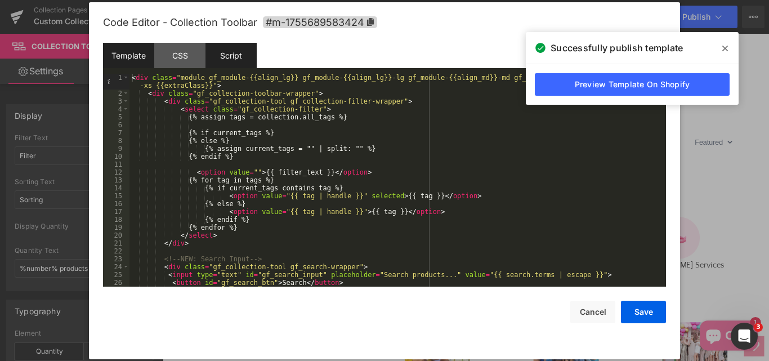
click at [236, 65] on div "Script" at bounding box center [231, 55] width 51 height 25
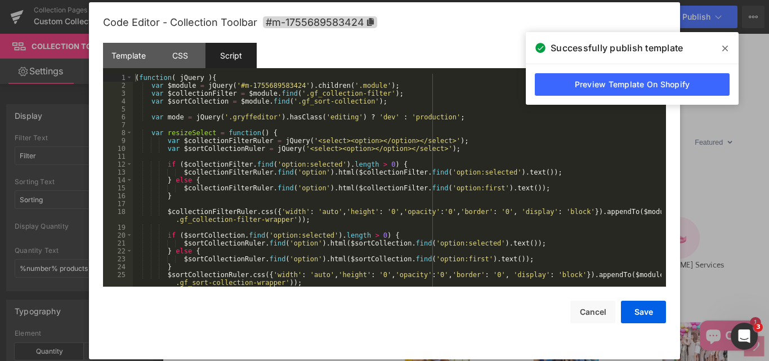
click at [404, 136] on div "( function ( jQuery ) { var $module = jQuery ( '#m-1755689583424' ) . children …" at bounding box center [397, 188] width 529 height 229
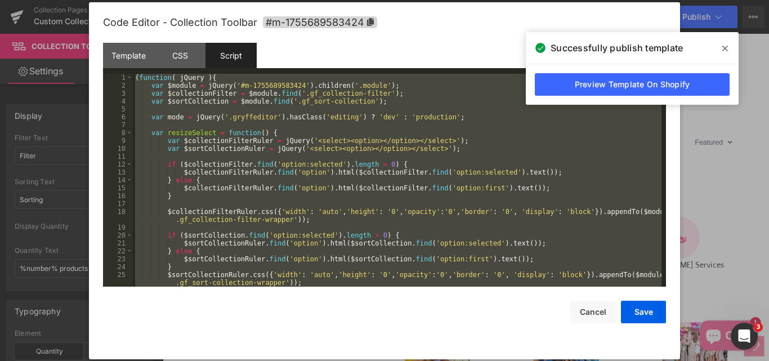
click at [302, 160] on div "( function ( jQuery ) { var $module = jQuery ( '#m-1755689583424' ) . children …" at bounding box center [397, 180] width 529 height 213
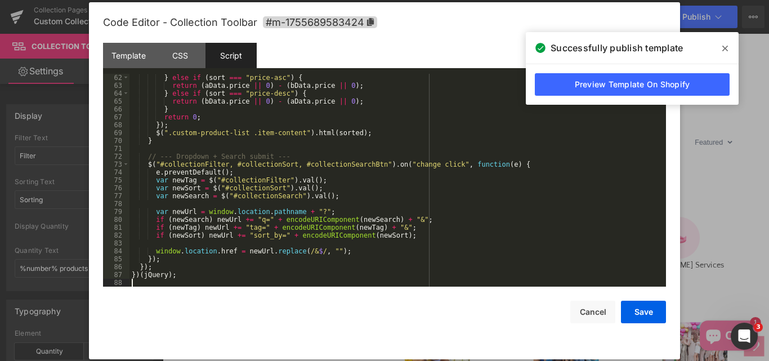
scroll to position [481, 0]
click at [636, 316] on button "Save" at bounding box center [643, 312] width 45 height 23
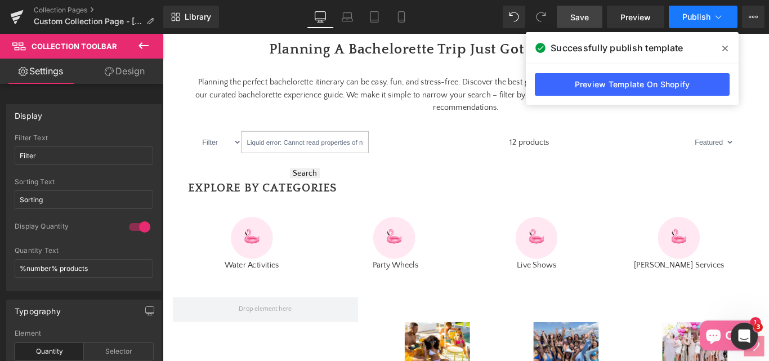
click at [698, 22] on button "Publish" at bounding box center [703, 17] width 69 height 23
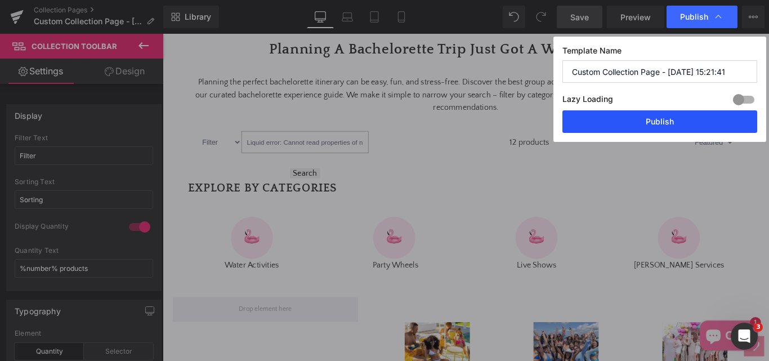
click at [686, 124] on button "Publish" at bounding box center [660, 121] width 195 height 23
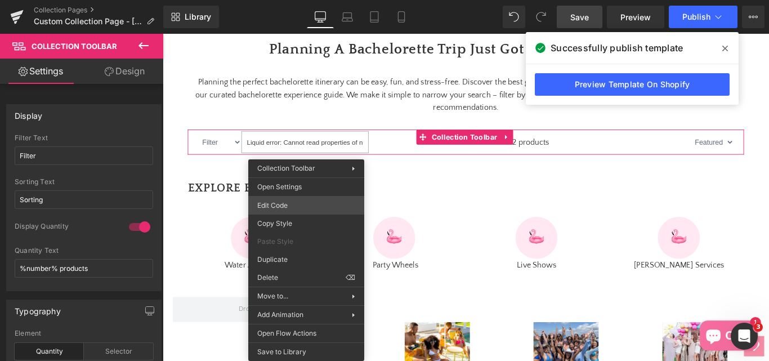
click at [279, 0] on div "Popup You are previewing how the will restyle your page. You can not edit Eleme…" at bounding box center [384, 0] width 769 height 0
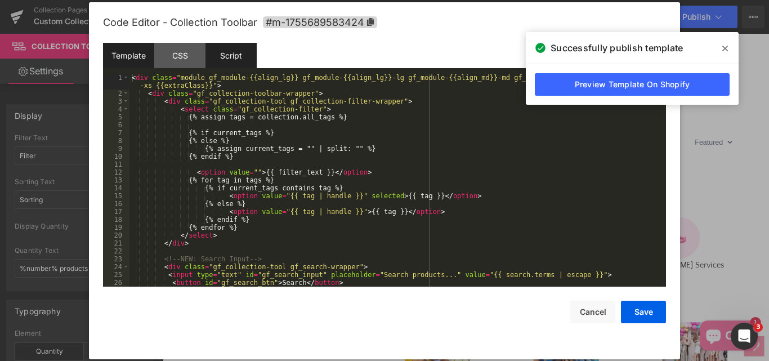
click at [236, 52] on div "Script" at bounding box center [231, 55] width 51 height 25
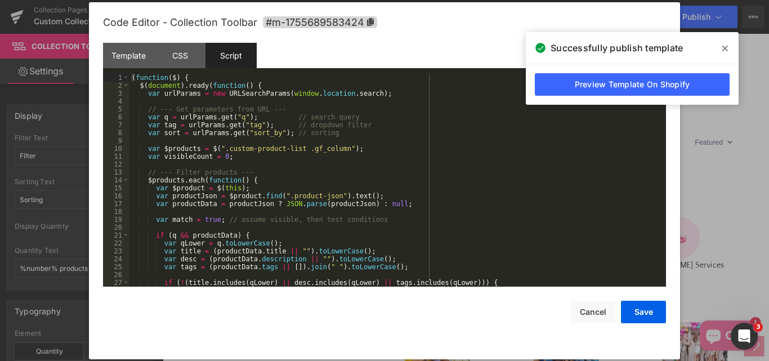
click at [338, 160] on div "( function ( $ ) { $ ( document ) . ready ( function ( ) { var urlParams = new …" at bounding box center [396, 188] width 532 height 229
click at [383, 149] on div "( function ( $ ) { $ ( document ) . ready ( function ( ) { var urlParams = new …" at bounding box center [396, 188] width 532 height 229
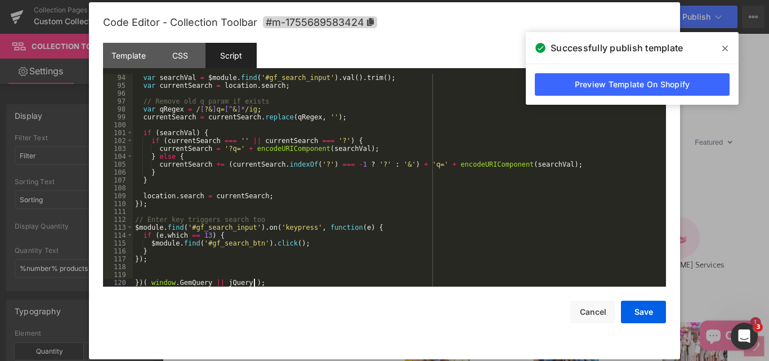
scroll to position [749, 0]
click at [635, 311] on button "Save" at bounding box center [643, 312] width 45 height 23
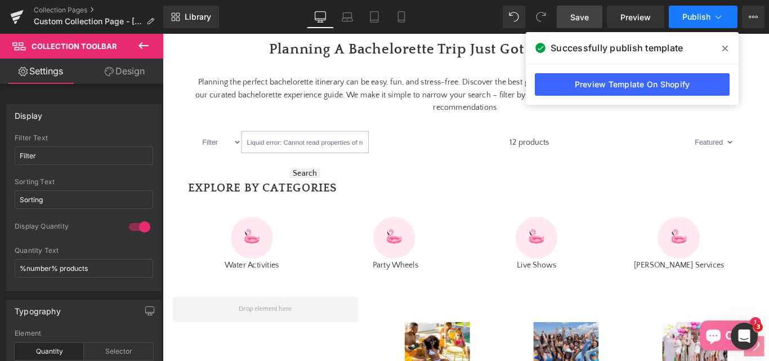
click at [694, 20] on span "Publish" at bounding box center [696, 16] width 28 height 9
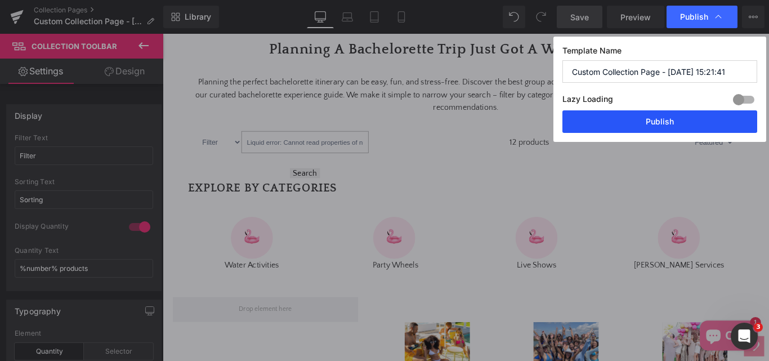
drag, startPoint x: 622, startPoint y: 124, endPoint x: 490, endPoint y: 96, distance: 134.2
click at [622, 124] on button "Publish" at bounding box center [660, 121] width 195 height 23
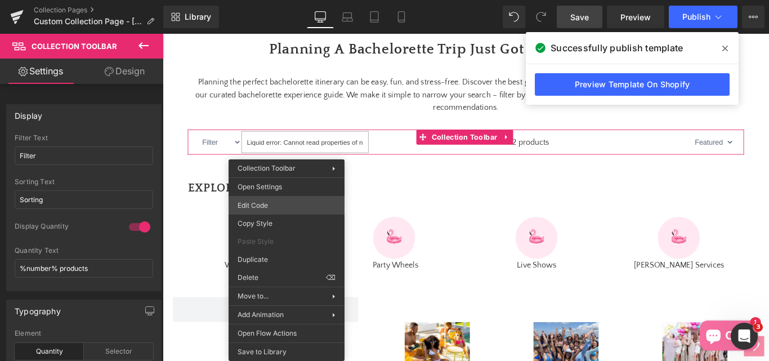
click at [261, 0] on div "Popup You are previewing how the will restyle your page. You can not edit Eleme…" at bounding box center [384, 0] width 769 height 0
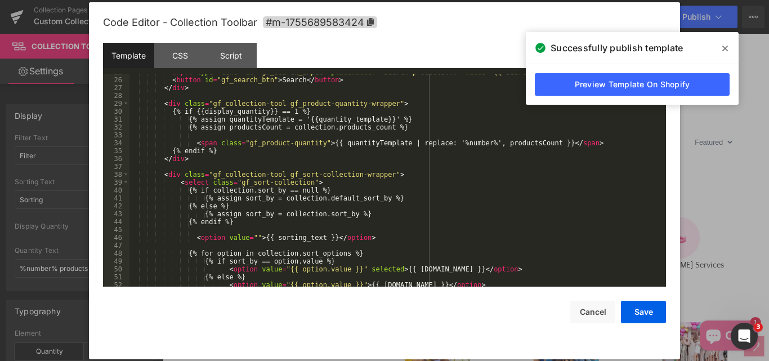
scroll to position [252, 0]
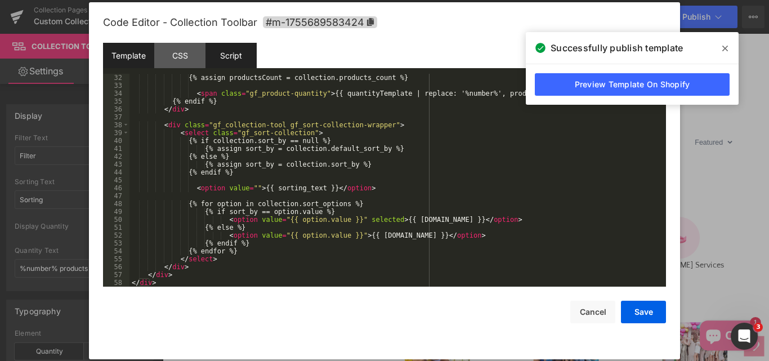
click at [224, 63] on div "Script" at bounding box center [231, 55] width 51 height 25
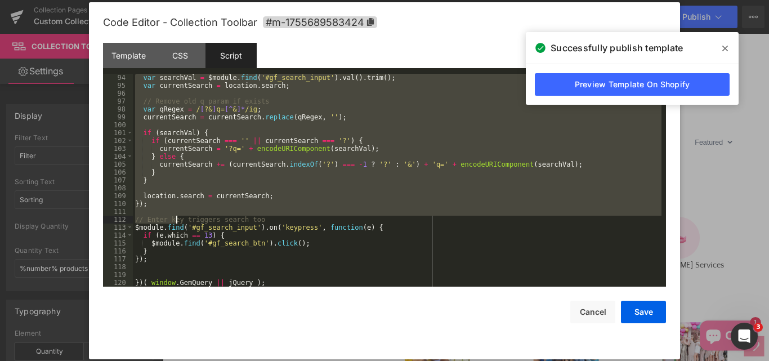
scroll to position [749, 0]
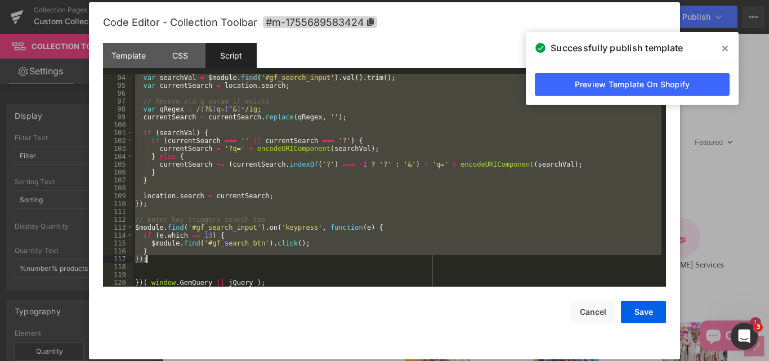
drag, startPoint x: 150, startPoint y: 104, endPoint x: 182, endPoint y: 260, distance: 159.1
click at [182, 260] on div "var searchVal = $module . find ( '#gf_search_input' ) . val ( ) . trim ( ) ; va…" at bounding box center [397, 188] width 529 height 229
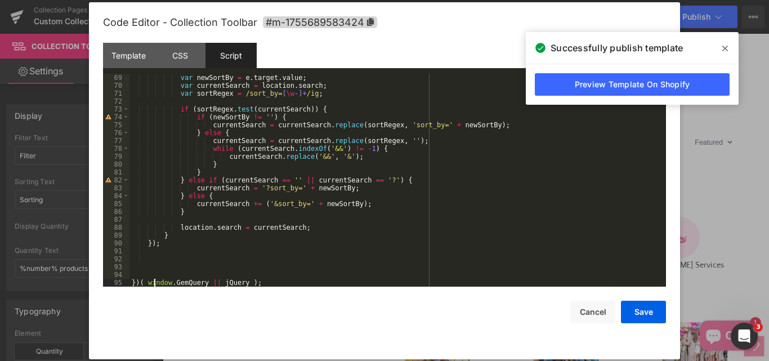
click at [154, 280] on div "var newSortBy = e . target . value ; var currentSearch = location . search ; va…" at bounding box center [396, 188] width 532 height 229
click at [149, 273] on div "var newSortBy = e . target . value ; var currentSearch = location . search ; va…" at bounding box center [396, 188] width 532 height 229
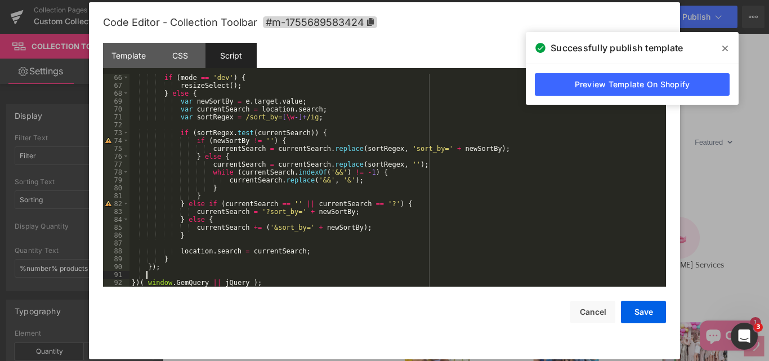
scroll to position [528, 0]
click at [278, 277] on div "if ( mode == 'dev' ) { resizeSelect ( ) ; } else { var newSortBy = e . target .…" at bounding box center [396, 188] width 532 height 229
click at [262, 287] on div "Save Cancel" at bounding box center [384, 305] width 563 height 37
click at [252, 284] on div "if ( mode == 'dev' ) { resizeSelect ( ) ; } else { var newSortBy = e . target .…" at bounding box center [396, 188] width 532 height 229
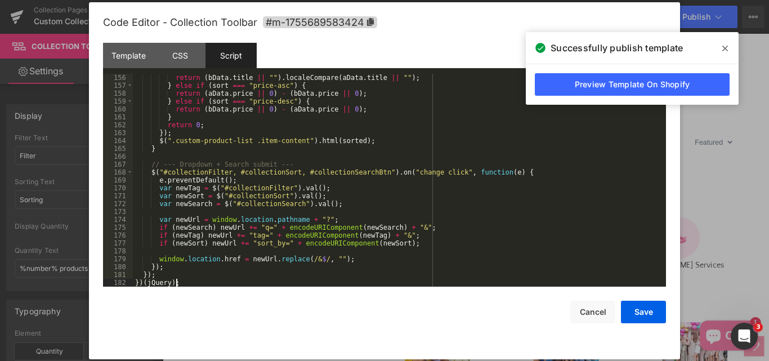
scroll to position [1238, 0]
click at [650, 311] on button "Save" at bounding box center [643, 312] width 45 height 23
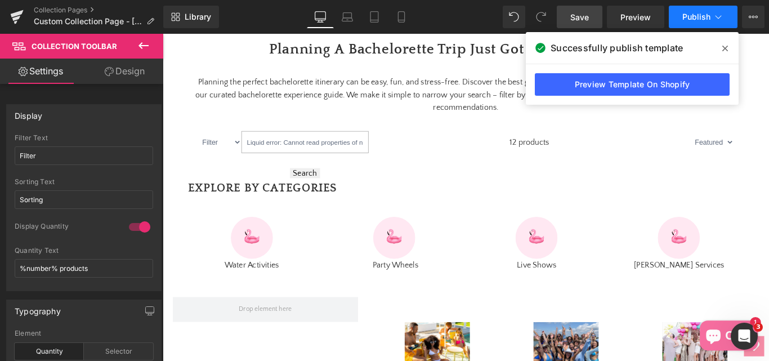
click at [702, 20] on span "Publish" at bounding box center [696, 16] width 28 height 9
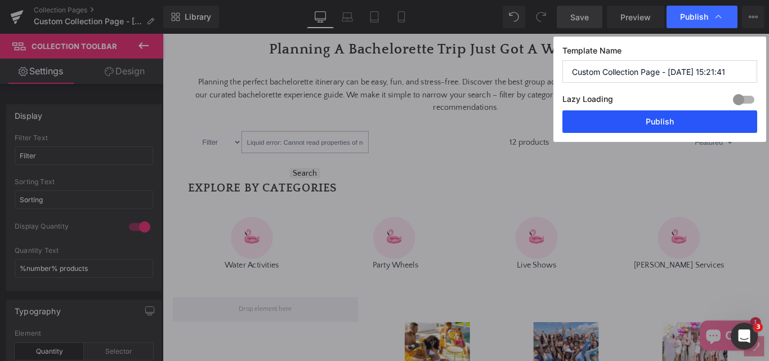
click at [619, 117] on button "Publish" at bounding box center [660, 121] width 195 height 23
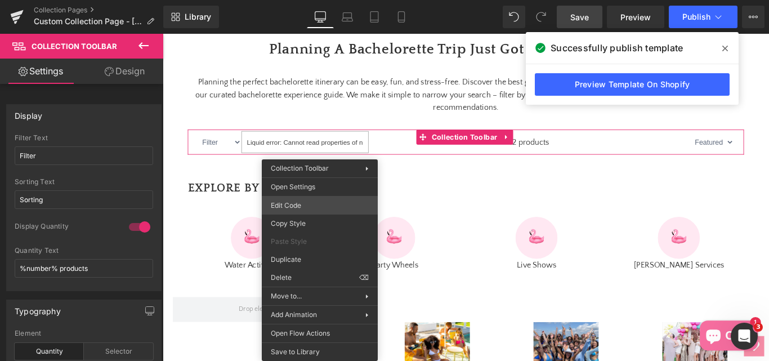
click at [297, 0] on div "Popup You are previewing how the will restyle your page. You can not edit Eleme…" at bounding box center [384, 0] width 769 height 0
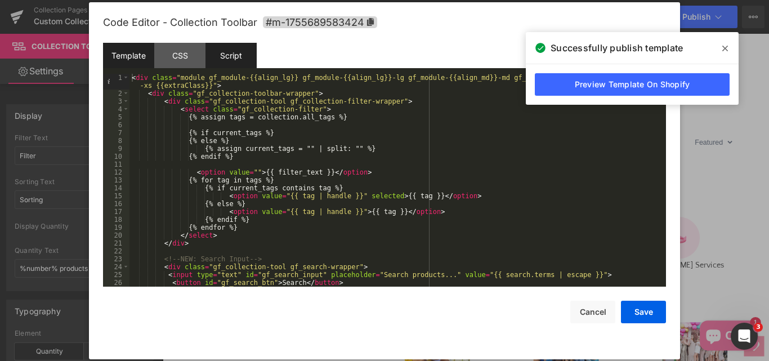
click at [237, 54] on div "Script" at bounding box center [231, 55] width 51 height 25
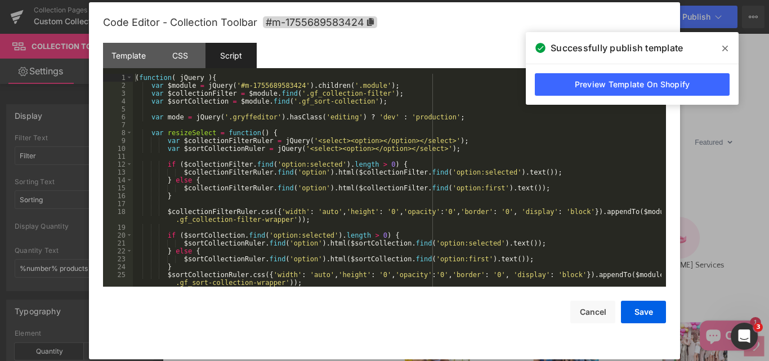
click at [380, 168] on div "( function ( jQuery ) { var $module = jQuery ( '#m-1755689583424' ) . children …" at bounding box center [397, 188] width 529 height 229
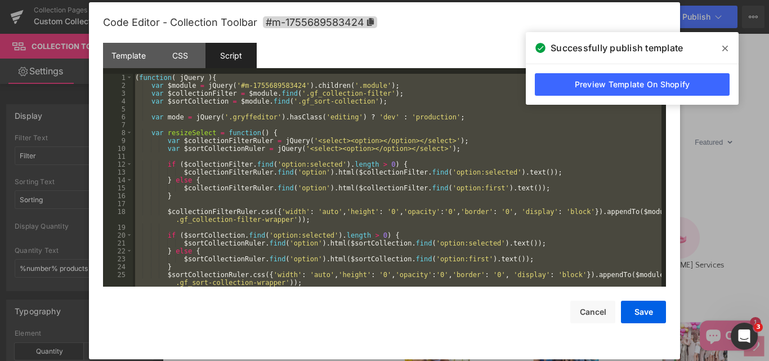
click at [732, 48] on span at bounding box center [725, 48] width 18 height 18
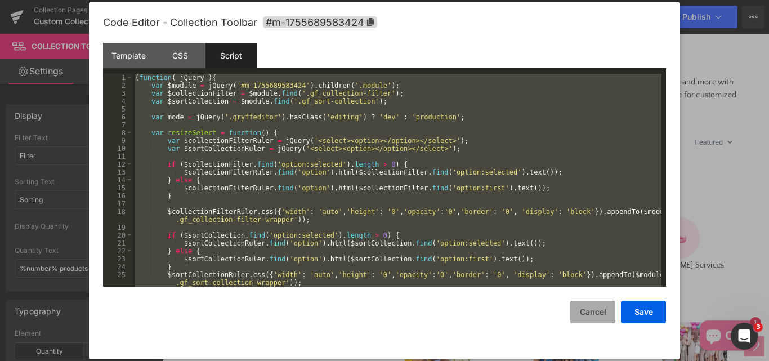
drag, startPoint x: 591, startPoint y: 319, endPoint x: 481, endPoint y: 322, distance: 109.8
click at [591, 319] on button "Cancel" at bounding box center [592, 312] width 45 height 23
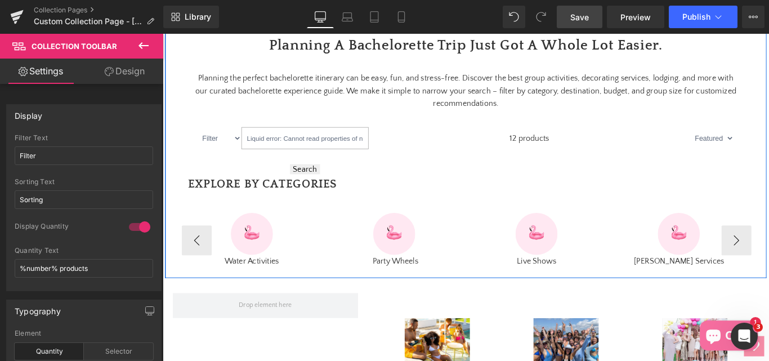
scroll to position [450, 0]
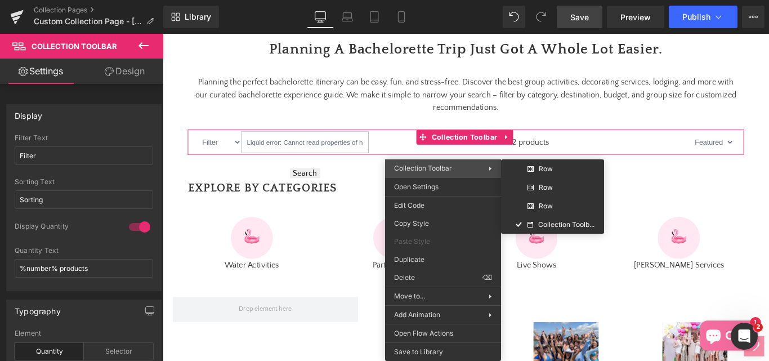
drag, startPoint x: 308, startPoint y: 144, endPoint x: 389, endPoint y: 175, distance: 86.3
click at [389, 175] on div "Collection Toolbar Row Row Row Collection Toolbar" at bounding box center [443, 168] width 116 height 18
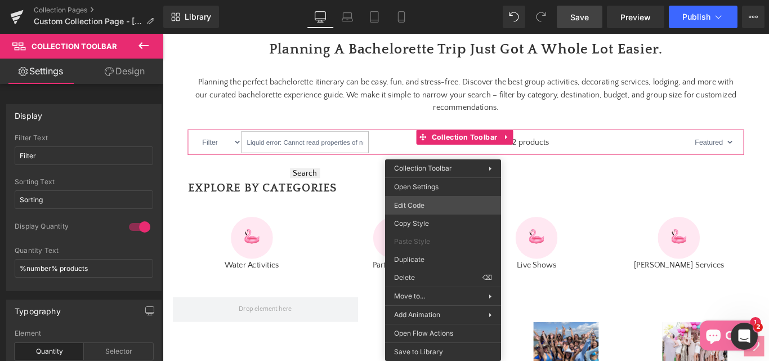
click at [407, 0] on div "Popup You are previewing how the will restyle your page. You can not edit Eleme…" at bounding box center [384, 0] width 769 height 0
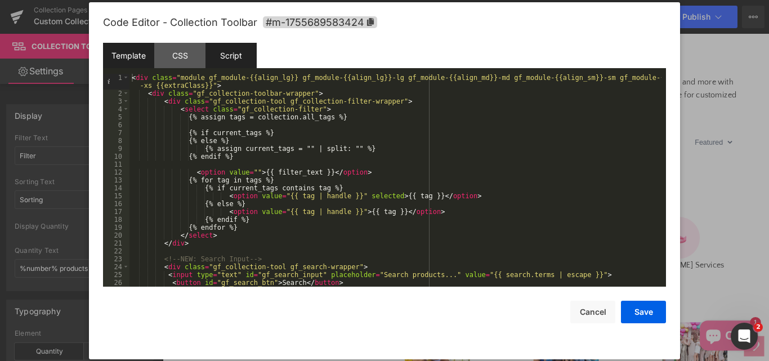
click at [234, 57] on div "Script" at bounding box center [231, 55] width 51 height 25
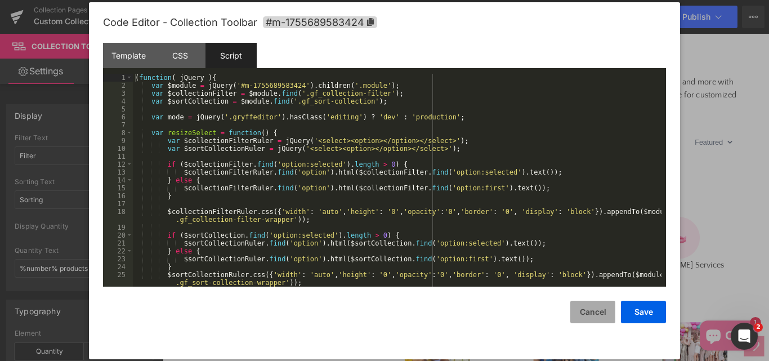
drag, startPoint x: 584, startPoint y: 318, endPoint x: 447, endPoint y: 367, distance: 145.9
click at [584, 318] on button "Cancel" at bounding box center [592, 312] width 45 height 23
